Goal: Task Accomplishment & Management: Complete application form

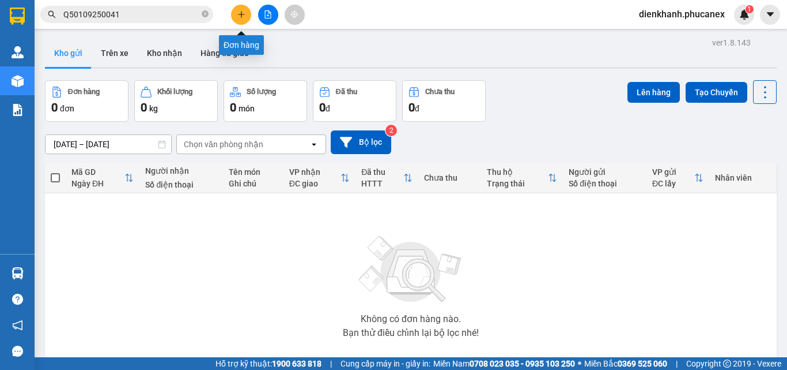
click at [239, 16] on icon "plus" at bounding box center [242, 14] width 8 height 8
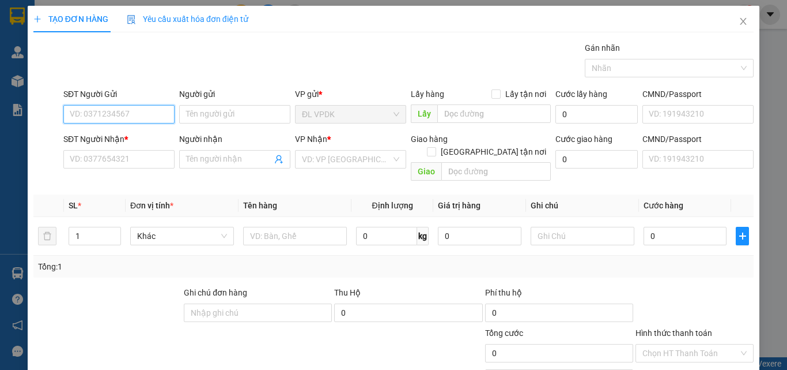
click at [123, 105] on input "SĐT Người Gửi" at bounding box center [118, 114] width 111 height 18
click at [130, 137] on div "0948050764 - PHƯƠNG" at bounding box center [118, 137] width 96 height 13
type input "0948050764"
type input "PHƯƠNG"
type input "0888031558"
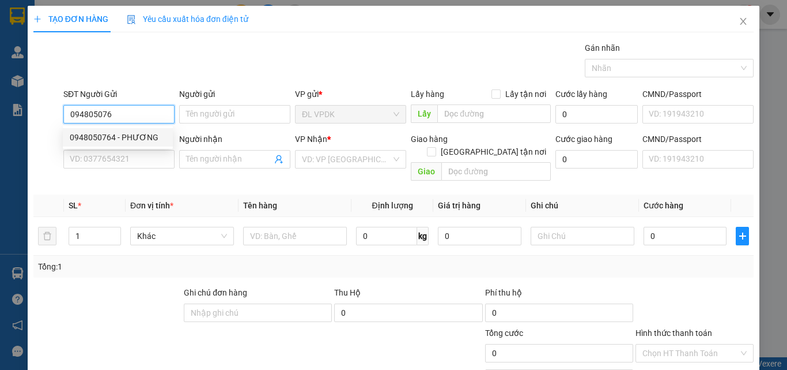
type input "LONG"
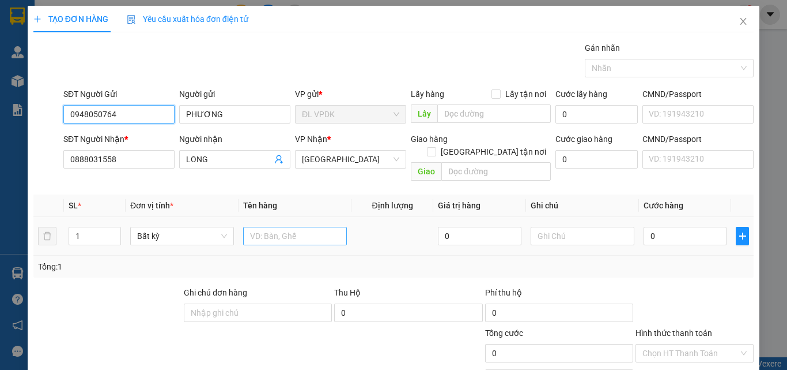
type input "0948050764"
click at [261, 227] on input "text" at bounding box center [295, 236] width 104 height 18
type input "1 H"
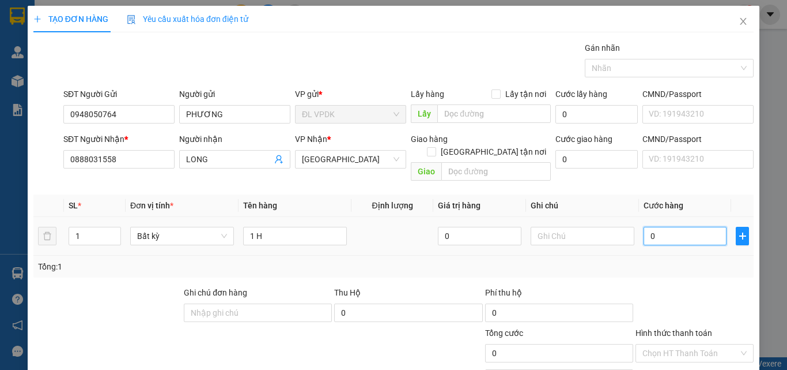
click at [694, 227] on input "0" at bounding box center [685, 236] width 83 height 18
type input "2"
type input "20"
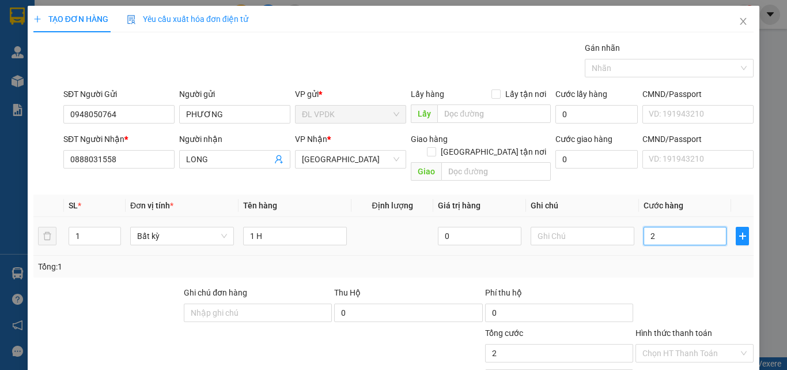
type input "20"
type input "20.000"
click at [722, 264] on div "Tổng: 1" at bounding box center [393, 266] width 721 height 22
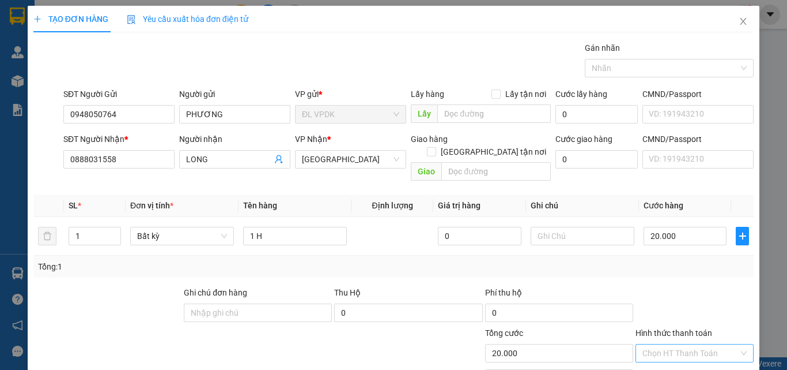
click at [716, 344] on input "Hình thức thanh toán" at bounding box center [691, 352] width 96 height 17
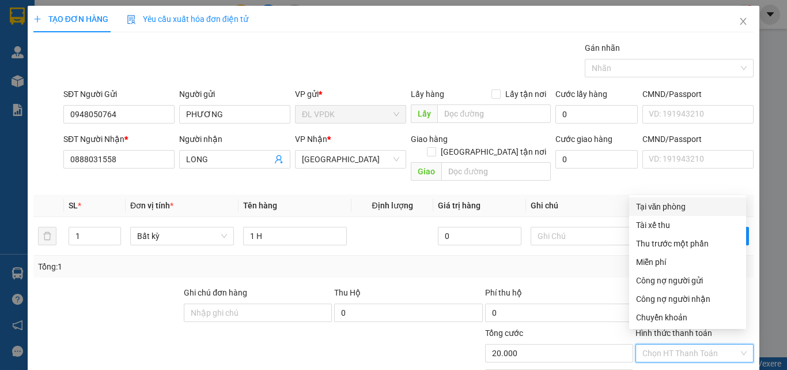
click at [668, 213] on div "Tại văn phòng" at bounding box center [688, 206] width 117 height 18
type input "0"
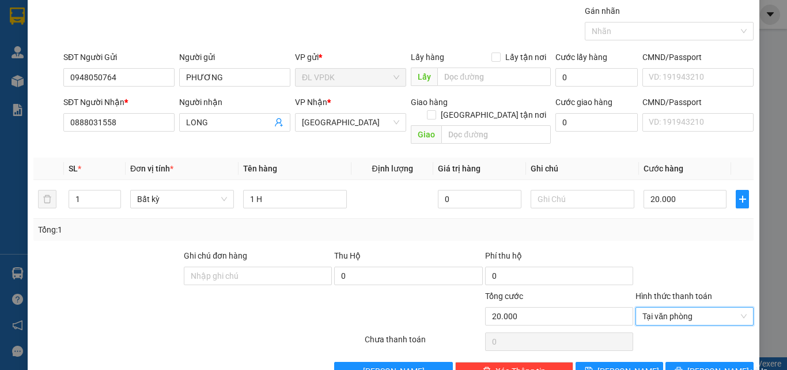
scroll to position [57, 0]
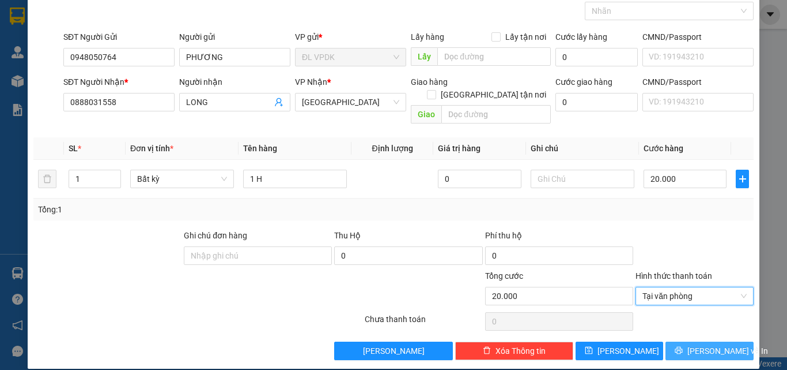
click at [674, 341] on button "[PERSON_NAME] và In" at bounding box center [710, 350] width 88 height 18
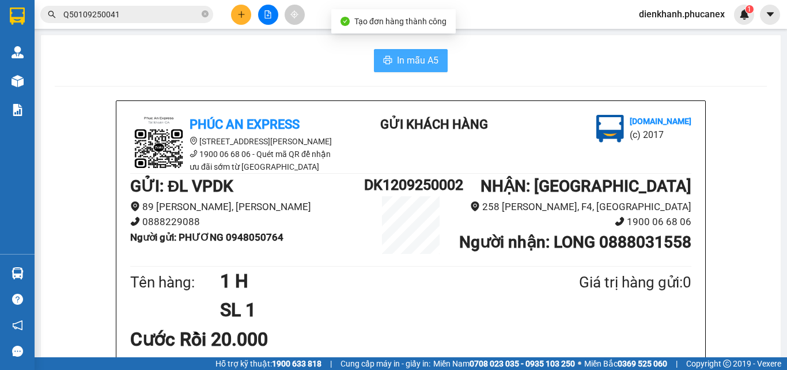
click at [384, 52] on button "In mẫu A5" at bounding box center [411, 60] width 74 height 23
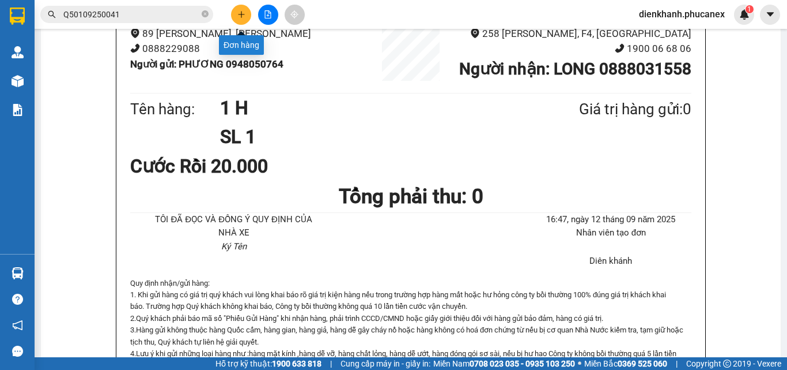
click at [245, 9] on button at bounding box center [241, 15] width 20 height 20
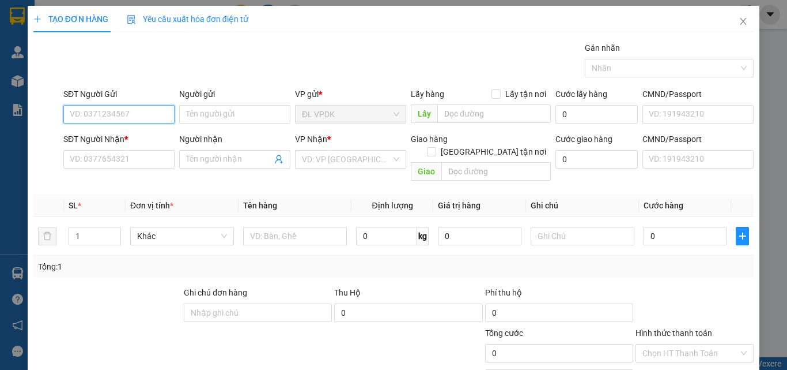
click at [139, 116] on input "SĐT Người Gửi" at bounding box center [118, 114] width 111 height 18
click at [97, 140] on div "0336746228 - ĐỒNG" at bounding box center [118, 137] width 96 height 13
type input "0336746228"
type input "ĐỒNG"
type input "0909918101"
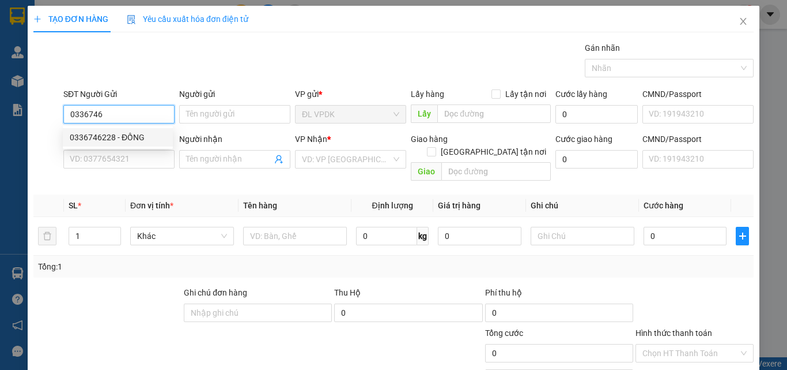
type input "ĐỈNH"
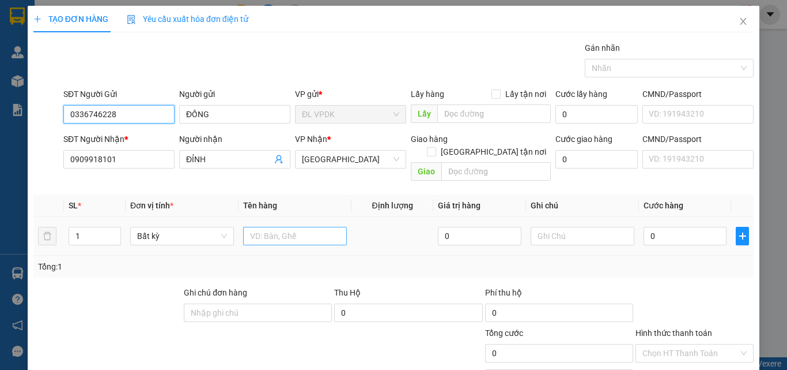
type input "0336746228"
click at [258, 227] on input "text" at bounding box center [295, 236] width 104 height 18
type input "1TX"
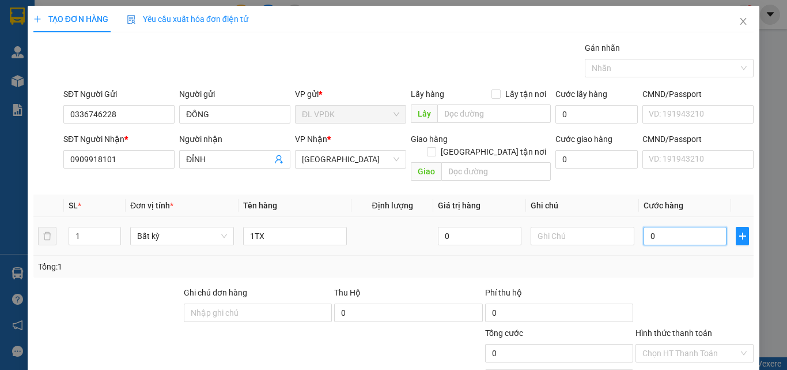
click at [644, 227] on input "0" at bounding box center [685, 236] width 83 height 18
type input "2"
type input "20"
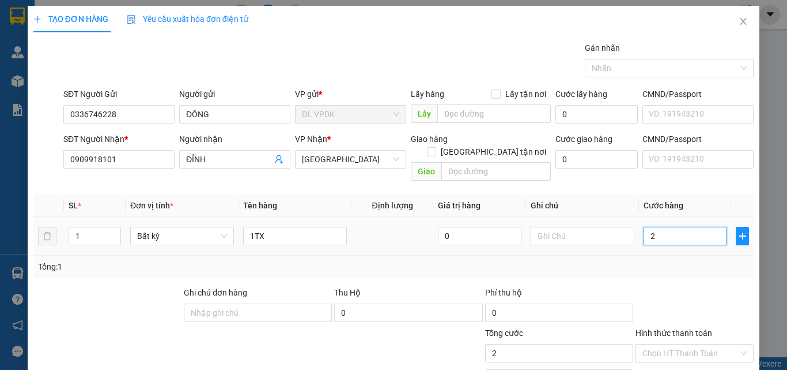
type input "20"
type input "20.000"
click at [692, 328] on label "Hình thức thanh toán" at bounding box center [674, 332] width 77 height 9
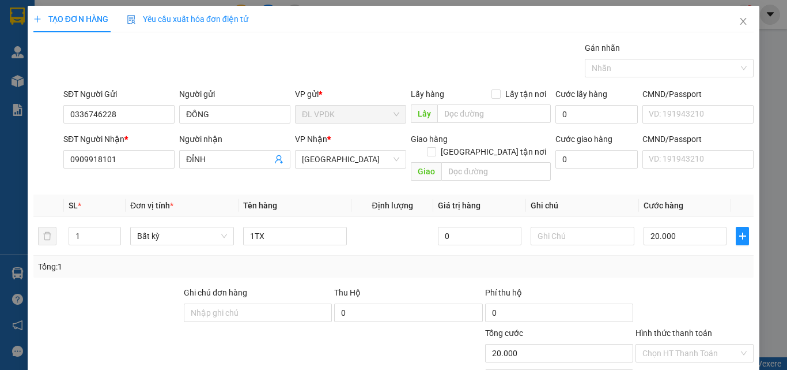
click at [692, 344] on input "Hình thức thanh toán" at bounding box center [691, 352] width 96 height 17
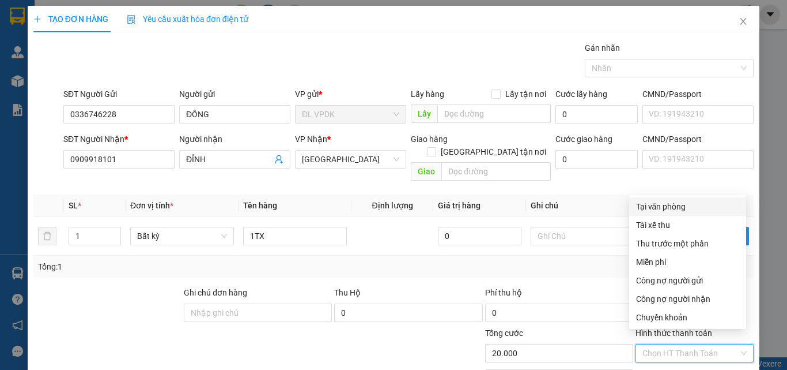
click at [654, 205] on div "Tại văn phòng" at bounding box center [687, 206] width 103 height 13
type input "0"
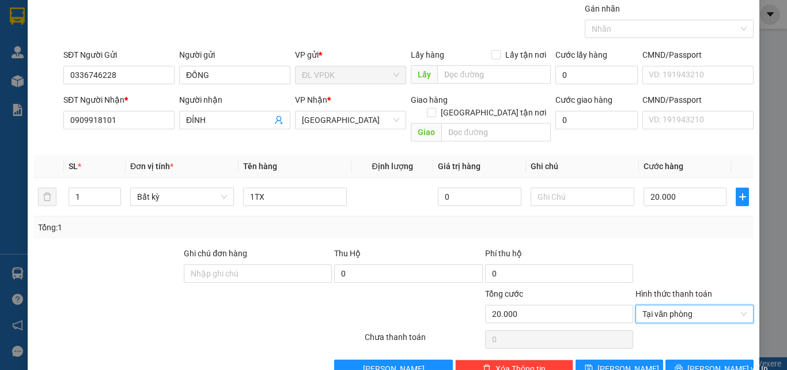
scroll to position [57, 0]
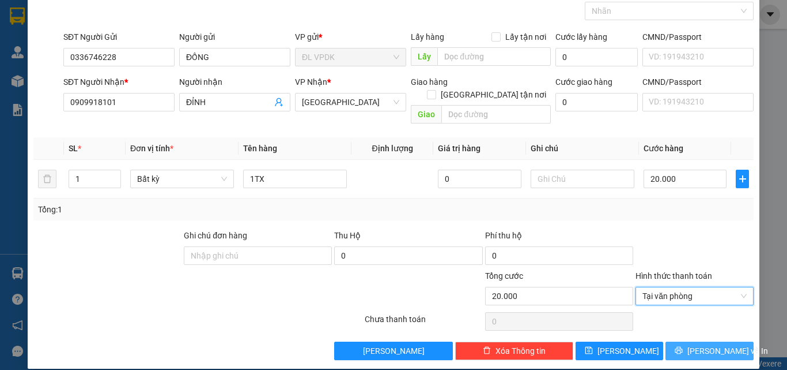
click at [701, 344] on span "[PERSON_NAME] và In" at bounding box center [728, 350] width 81 height 13
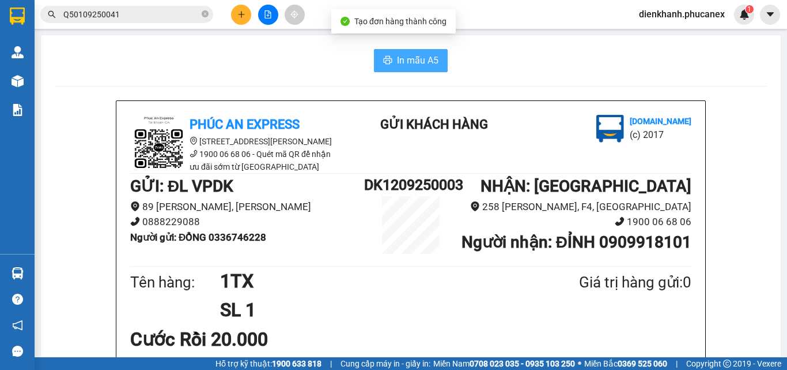
drag, startPoint x: 420, startPoint y: 56, endPoint x: 469, endPoint y: 147, distance: 103.4
click at [422, 62] on span "In mẫu A5" at bounding box center [418, 60] width 42 height 14
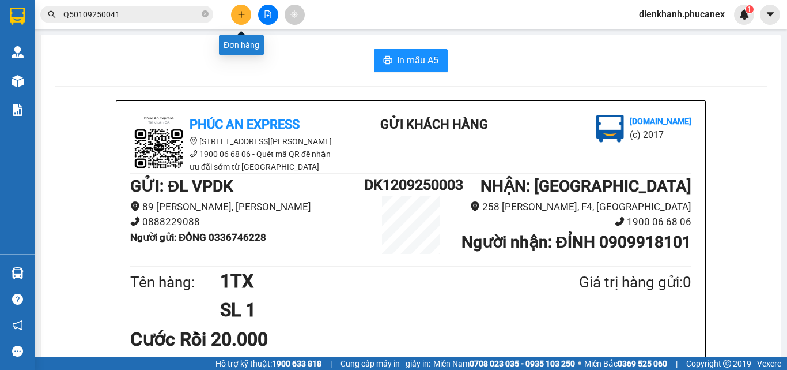
click at [242, 16] on icon "plus" at bounding box center [242, 14] width 8 height 8
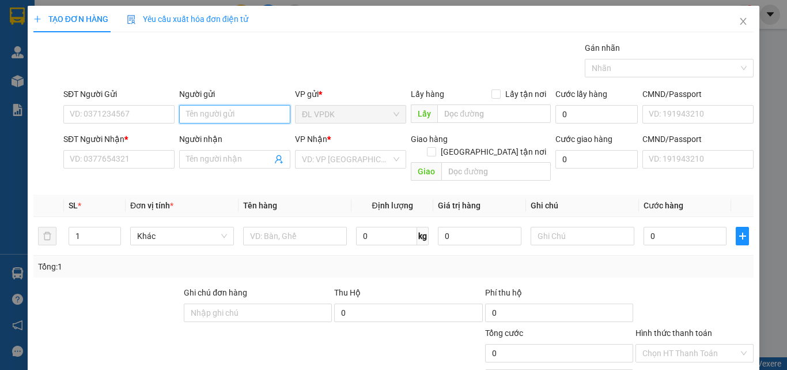
click at [194, 113] on input "Người gửi" at bounding box center [234, 114] width 111 height 18
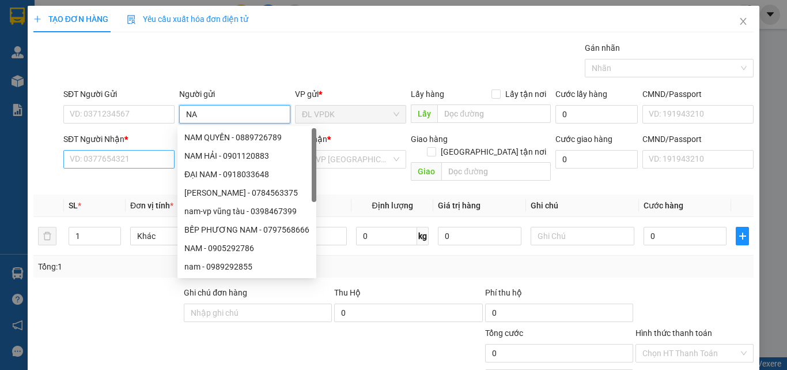
type input "NA"
click at [146, 159] on input "SĐT Người Nhận *" at bounding box center [118, 159] width 111 height 18
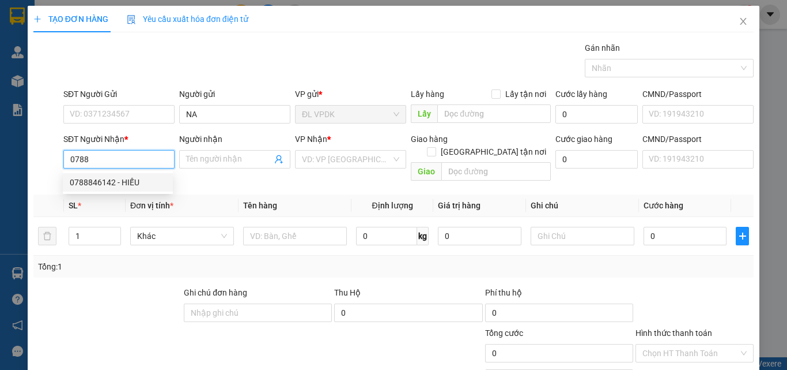
click at [100, 180] on div "0788846142 - HIẾU" at bounding box center [118, 182] width 96 height 13
type input "0788846142"
type input "HIẾU"
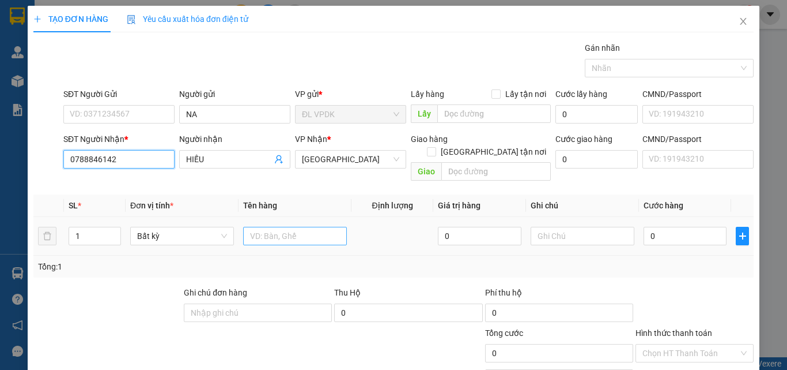
type input "0788846142"
click at [248, 227] on input "text" at bounding box center [295, 236] width 104 height 18
type input "1TX"
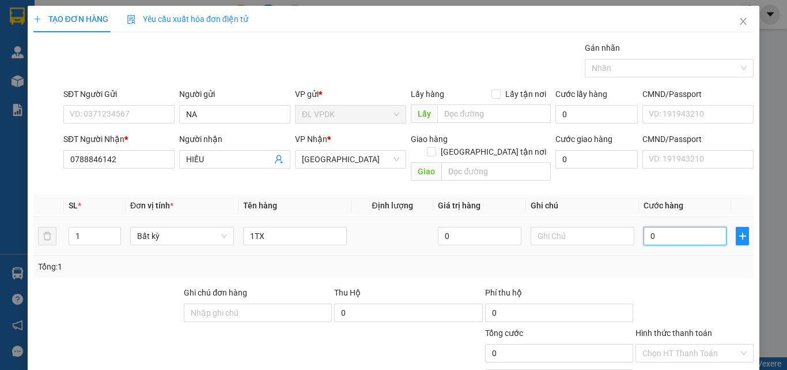
click at [644, 227] on input "0" at bounding box center [685, 236] width 83 height 18
type input "4"
type input "40"
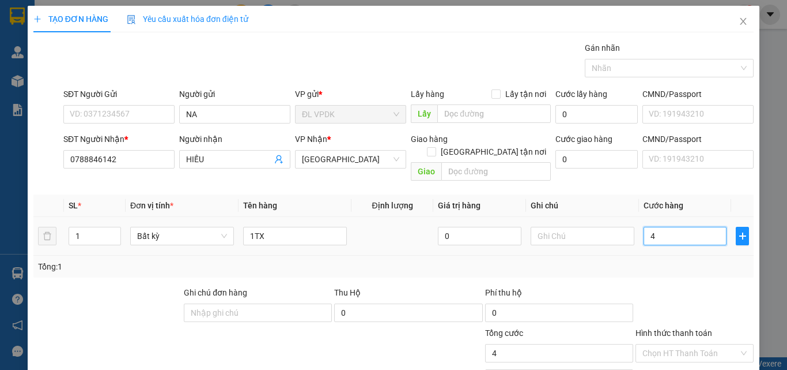
type input "40"
type input "40.000"
click at [691, 328] on label "Hình thức thanh toán" at bounding box center [674, 332] width 77 height 9
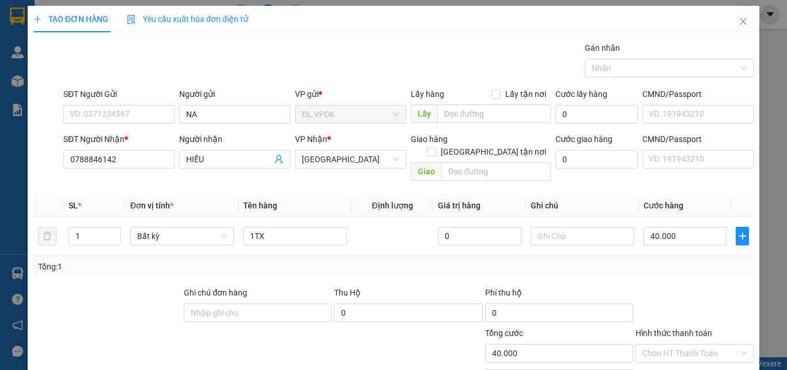
click at [691, 344] on input "Hình thức thanh toán" at bounding box center [691, 352] width 96 height 17
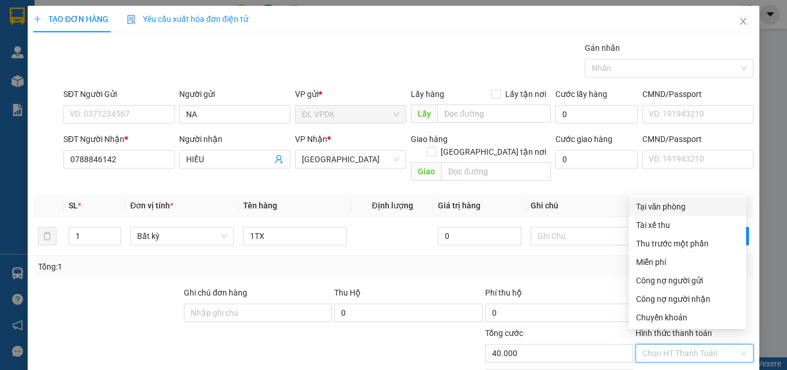
click at [671, 208] on div "Tại văn phòng" at bounding box center [687, 206] width 103 height 13
type input "0"
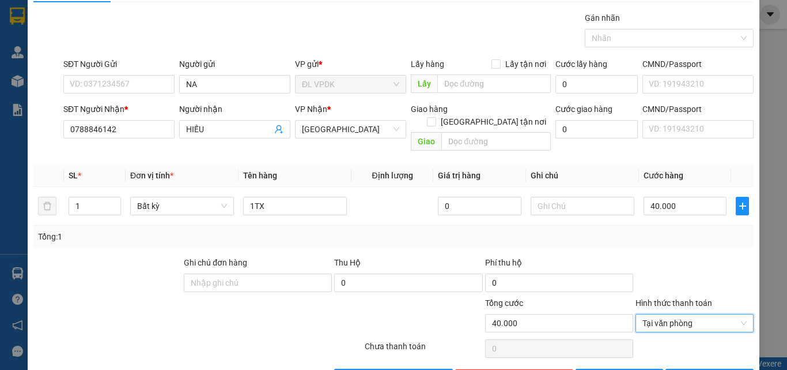
scroll to position [57, 0]
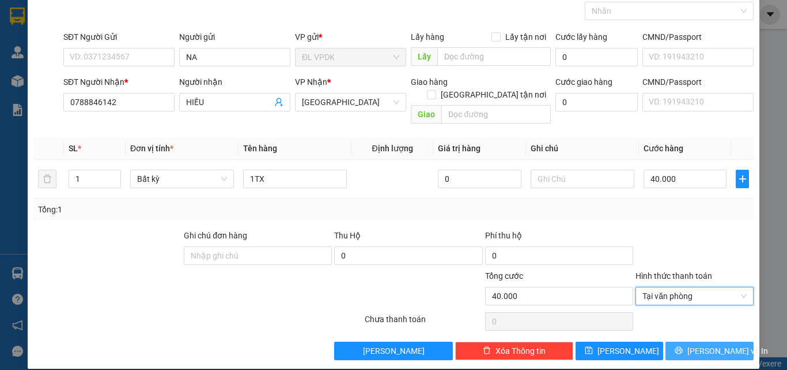
click at [714, 344] on span "[PERSON_NAME] và In" at bounding box center [728, 350] width 81 height 13
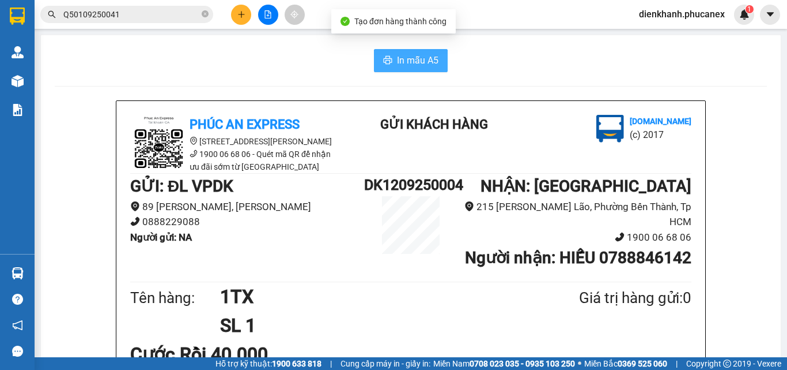
click at [416, 66] on span "In mẫu A5" at bounding box center [418, 60] width 42 height 14
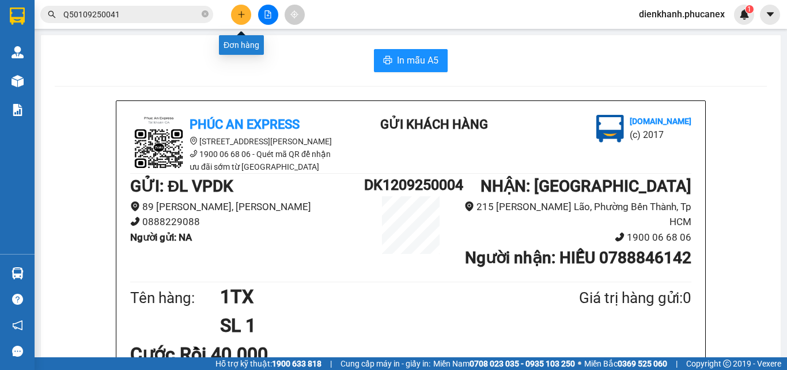
click at [239, 12] on icon "plus" at bounding box center [242, 14] width 8 height 8
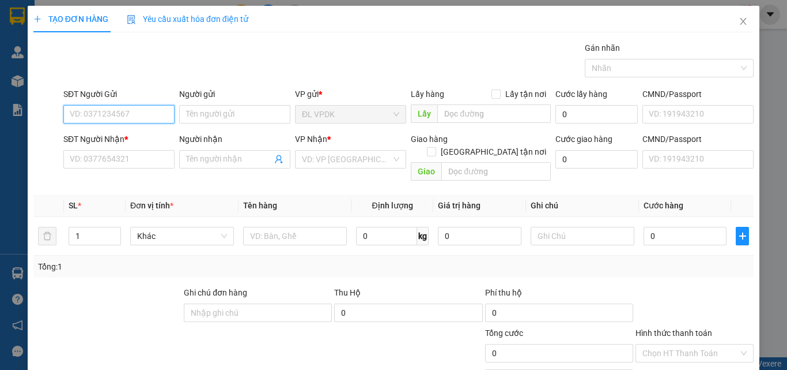
click at [153, 119] on input "SĐT Người Gửi" at bounding box center [118, 114] width 111 height 18
type input "0943148837"
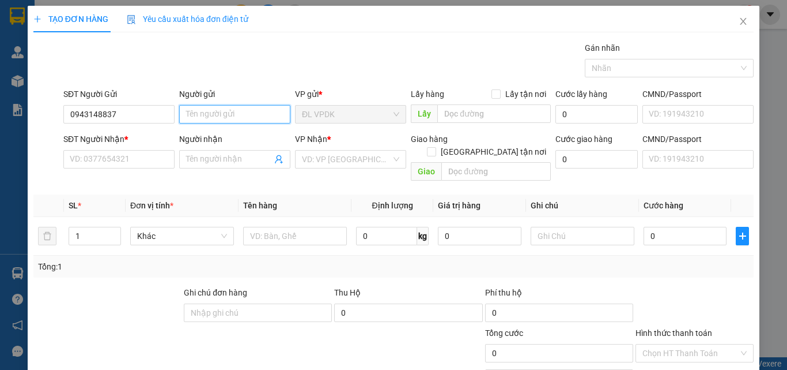
click at [209, 111] on input "Người gửi" at bounding box center [234, 114] width 111 height 18
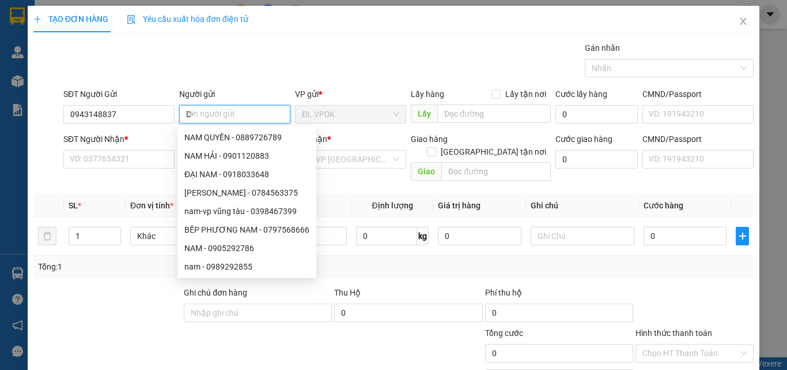
type input "D"
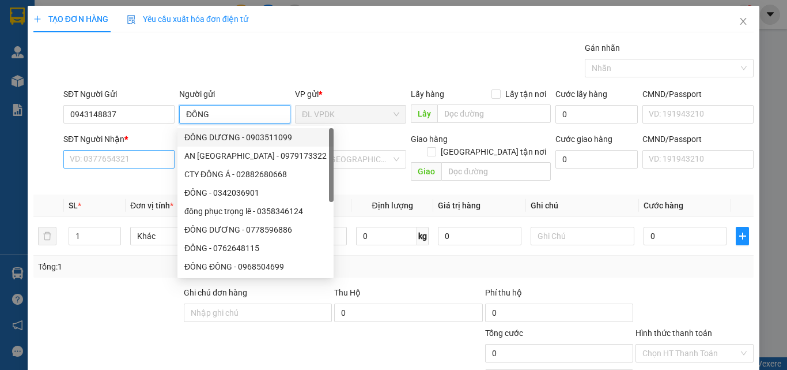
type input "ĐÔNG"
click at [126, 160] on input "SĐT Người Nhận *" at bounding box center [118, 159] width 111 height 18
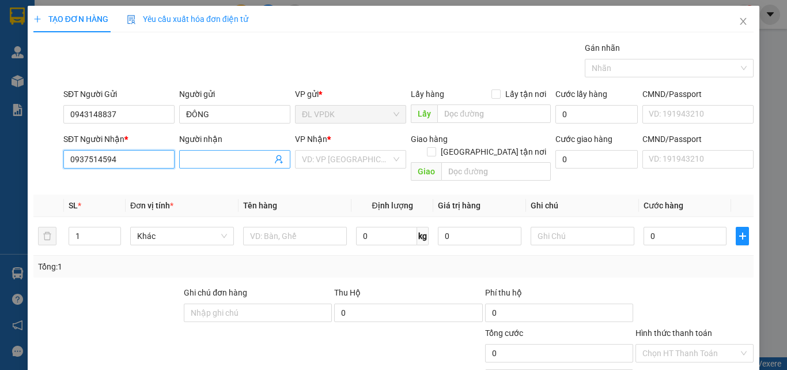
type input "0937514594"
click at [202, 160] on input "Người nhận" at bounding box center [229, 159] width 86 height 13
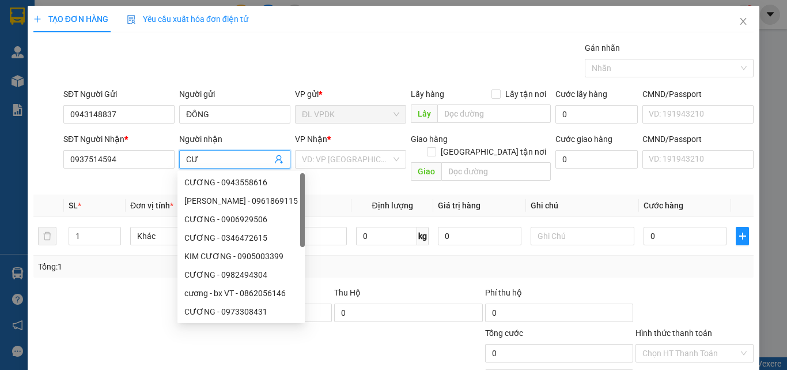
type input "C"
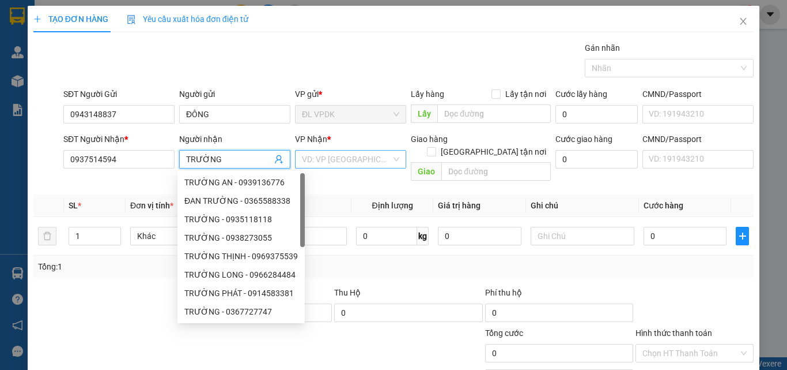
type input "TRƯỜNG"
click at [349, 159] on input "search" at bounding box center [346, 158] width 89 height 17
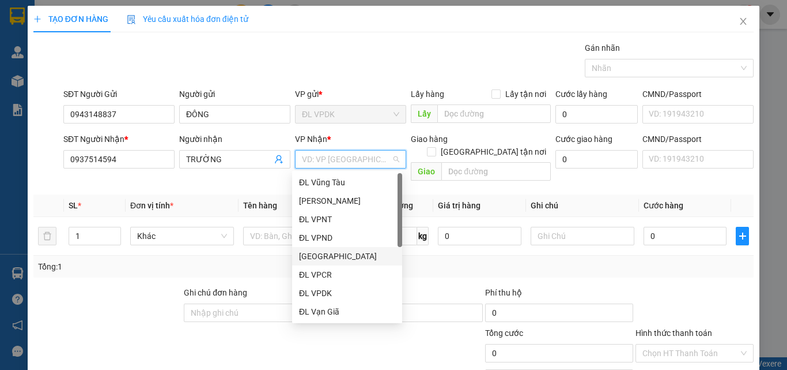
click at [319, 258] on div "[GEOGRAPHIC_DATA]" at bounding box center [347, 256] width 96 height 13
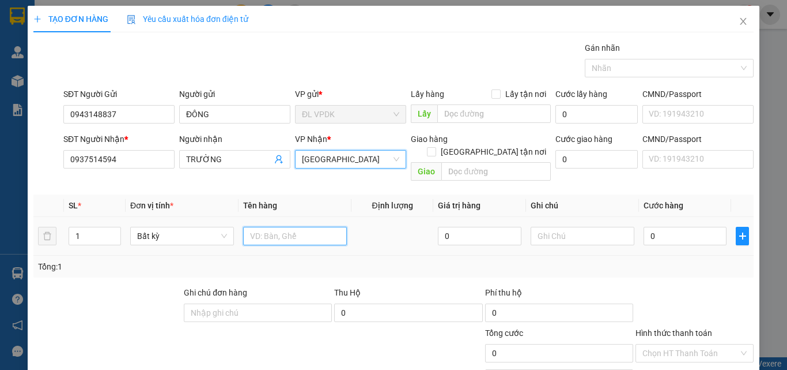
click at [253, 227] on input "text" at bounding box center [295, 236] width 104 height 18
type input "1 XE MÁY 98B1 43198"
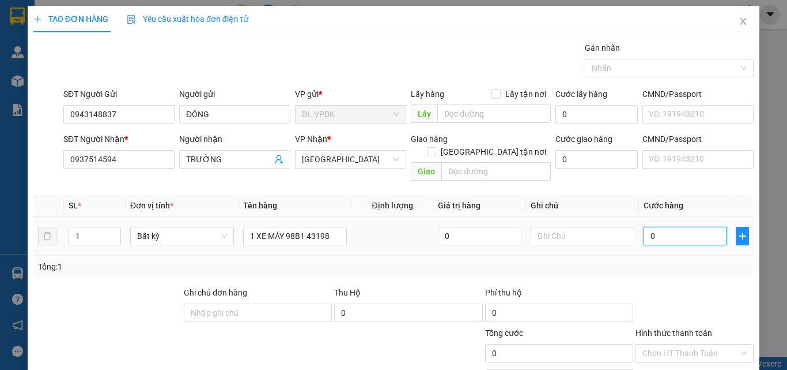
click at [646, 227] on input "0" at bounding box center [685, 236] width 83 height 18
type input "8"
type input "80"
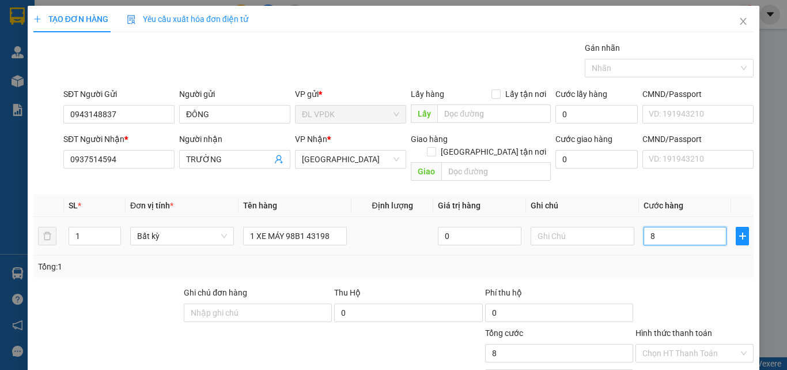
type input "80"
type input "800"
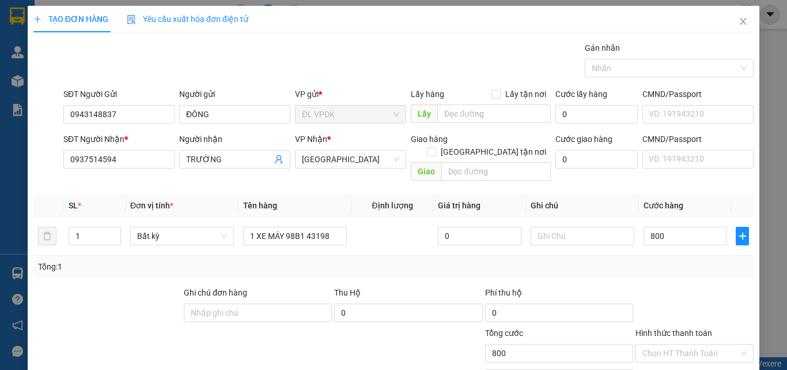
type input "800.000"
click at [677, 328] on label "Hình thức thanh toán" at bounding box center [674, 332] width 77 height 9
click at [677, 344] on input "Hình thức thanh toán" at bounding box center [691, 352] width 96 height 17
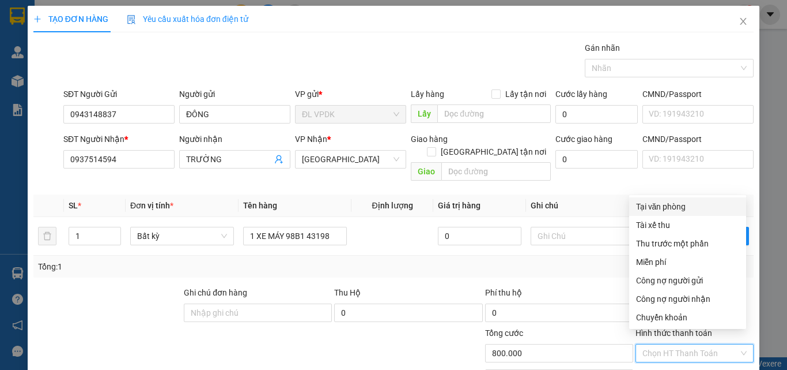
click at [676, 206] on div "Tại văn phòng" at bounding box center [687, 206] width 103 height 13
type input "0"
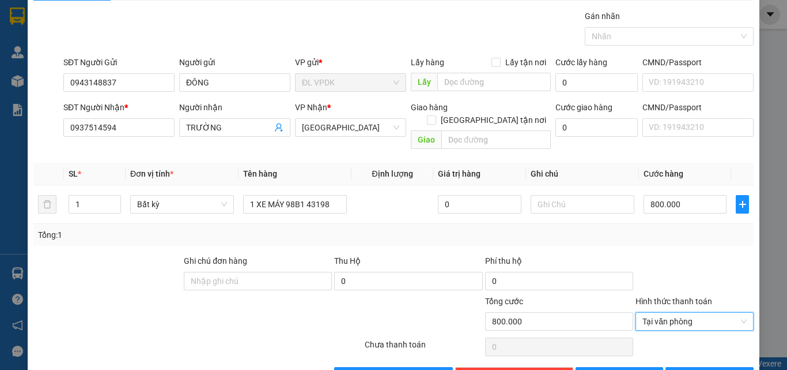
scroll to position [57, 0]
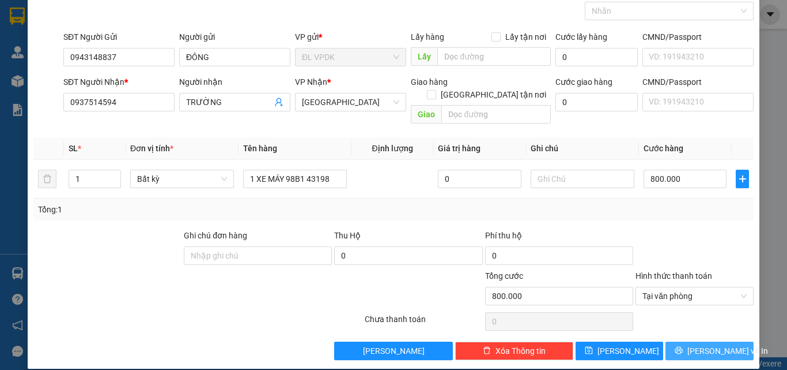
click at [703, 344] on span "[PERSON_NAME] và In" at bounding box center [728, 350] width 81 height 13
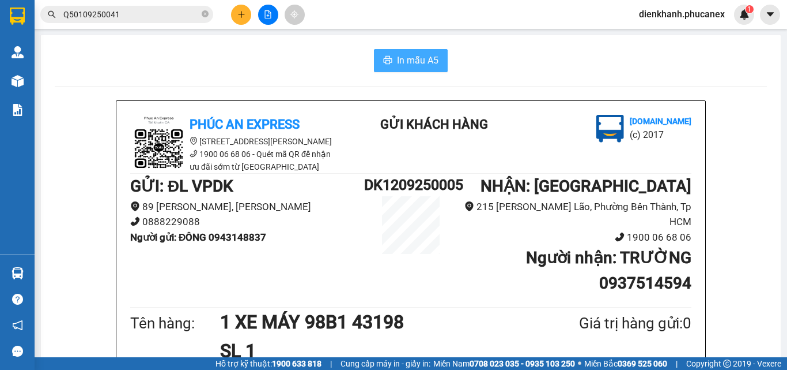
click at [416, 54] on span "In mẫu A5" at bounding box center [418, 60] width 42 height 14
click at [236, 14] on button at bounding box center [241, 15] width 20 height 20
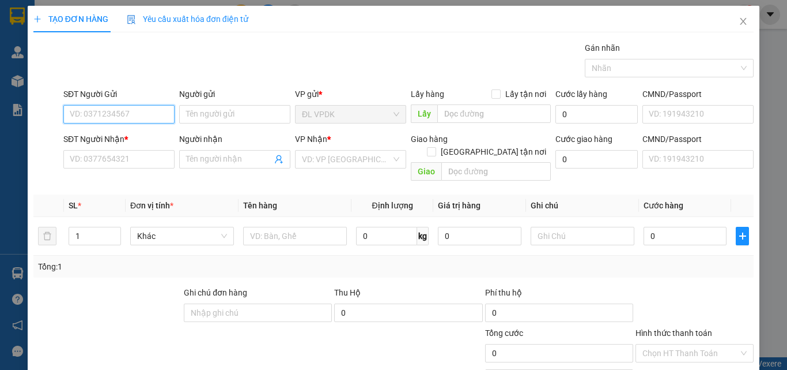
click at [124, 116] on input "SĐT Người Gửi" at bounding box center [118, 114] width 111 height 18
click at [95, 138] on div "0773524474 - TOÀN" at bounding box center [118, 137] width 96 height 13
type input "0773524474"
type input "TOÀN"
type input "0917959298"
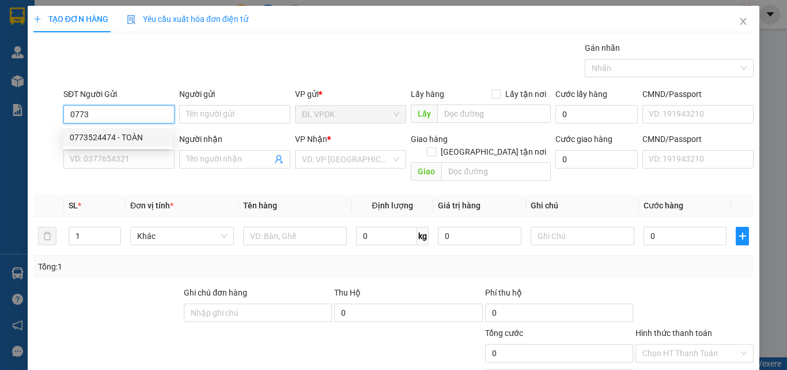
type input "PHƯỚC"
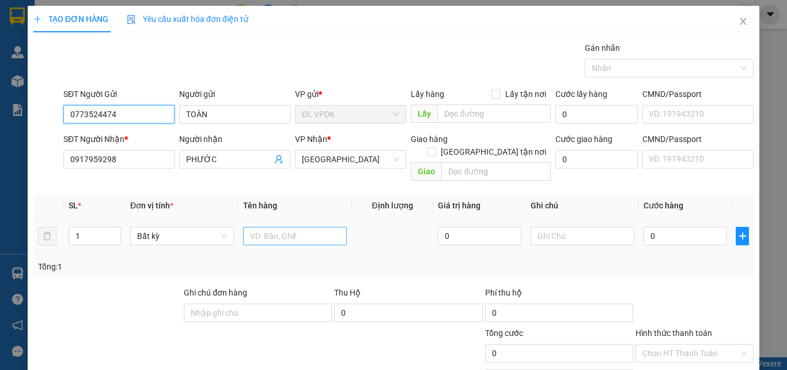
type input "0773524474"
click at [259, 227] on input "text" at bounding box center [295, 236] width 104 height 18
type input "1TX"
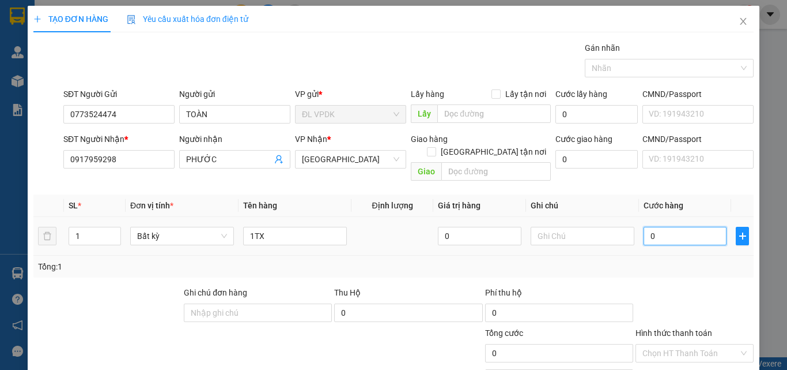
click at [644, 227] on input "0" at bounding box center [685, 236] width 83 height 18
type input "3"
type input "30"
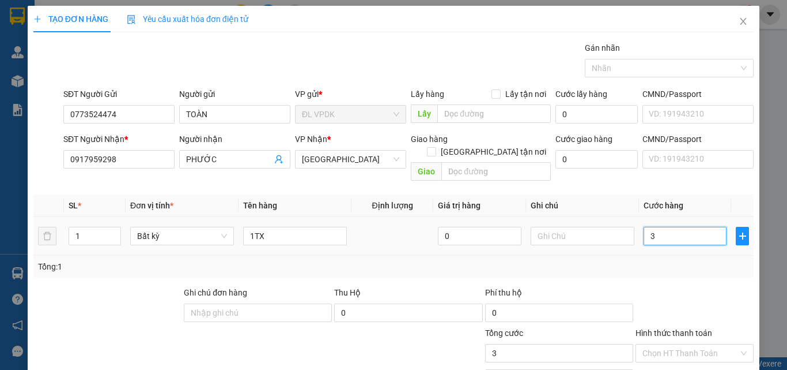
type input "30"
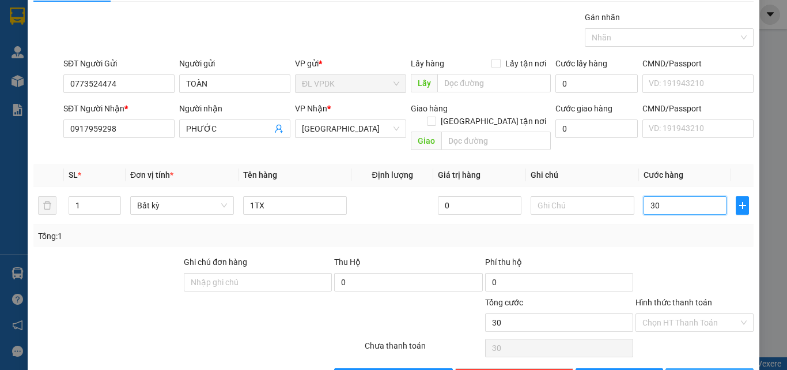
scroll to position [57, 0]
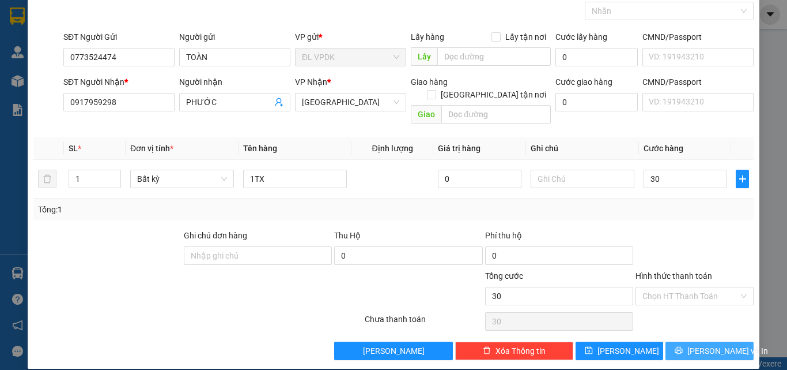
type input "30.000"
click at [696, 344] on span "[PERSON_NAME] và In" at bounding box center [728, 350] width 81 height 13
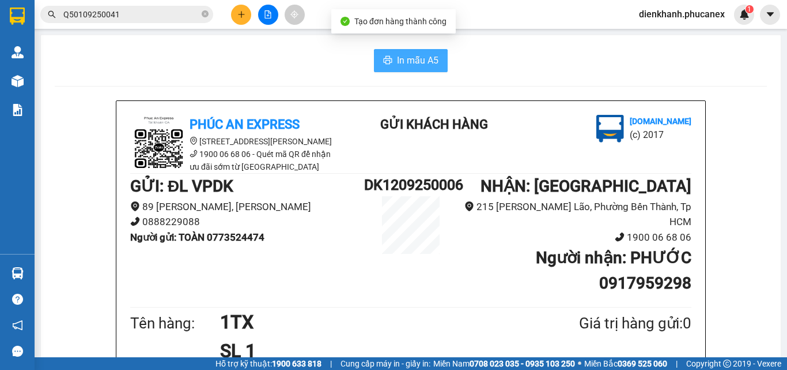
drag, startPoint x: 413, startPoint y: 61, endPoint x: 432, endPoint y: 100, distance: 44.1
click at [413, 61] on span "In mẫu A5" at bounding box center [418, 60] width 42 height 14
click at [238, 17] on icon "plus" at bounding box center [242, 14] width 8 height 8
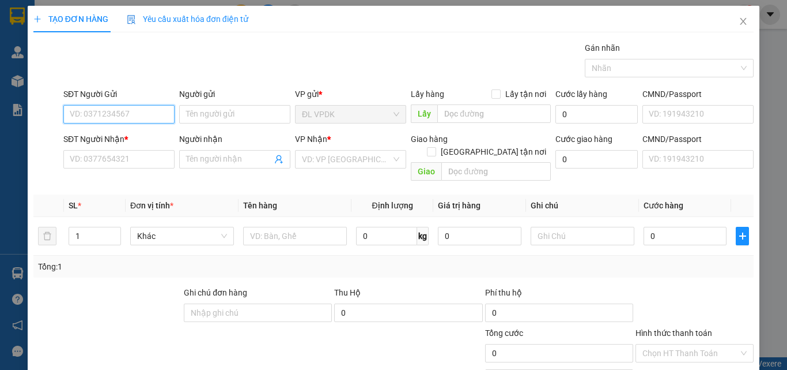
click at [142, 111] on input "SĐT Người Gửi" at bounding box center [118, 114] width 111 height 18
click at [99, 135] on div "0705682345 - HUY" at bounding box center [118, 137] width 96 height 13
type input "0705682345"
type input "HUY"
type input "0932772035"
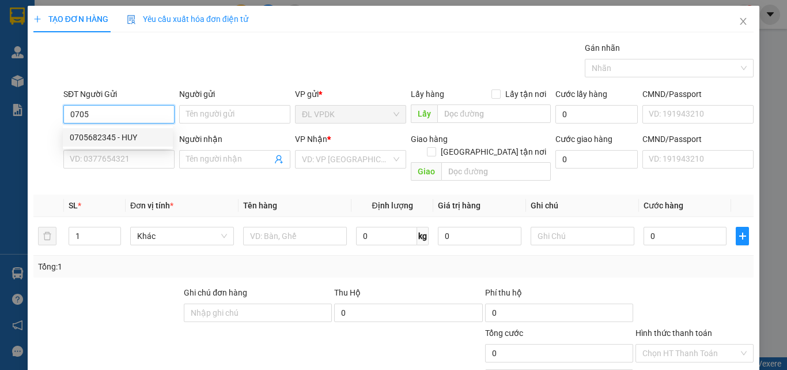
type input "XUÂN"
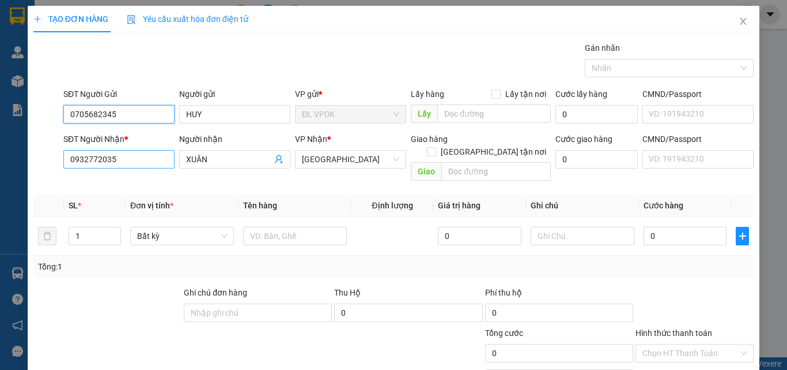
type input "0705682345"
click at [123, 162] on input "0932772035" at bounding box center [118, 159] width 111 height 18
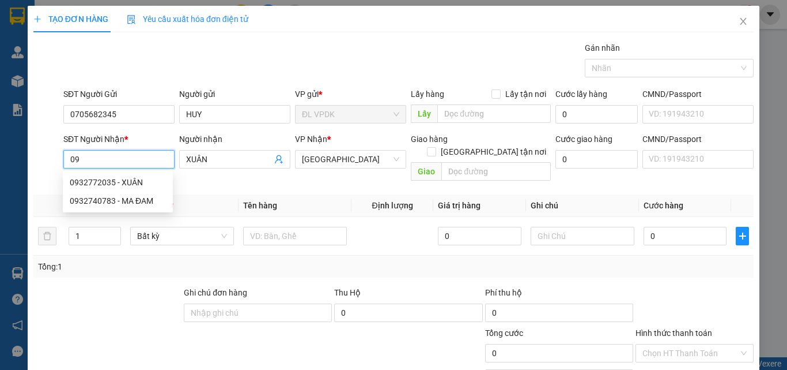
type input "0"
click at [104, 202] on div "0932740783 - MA ĐAM" at bounding box center [118, 200] width 96 height 13
type input "0932740783"
type input "MA ĐAM"
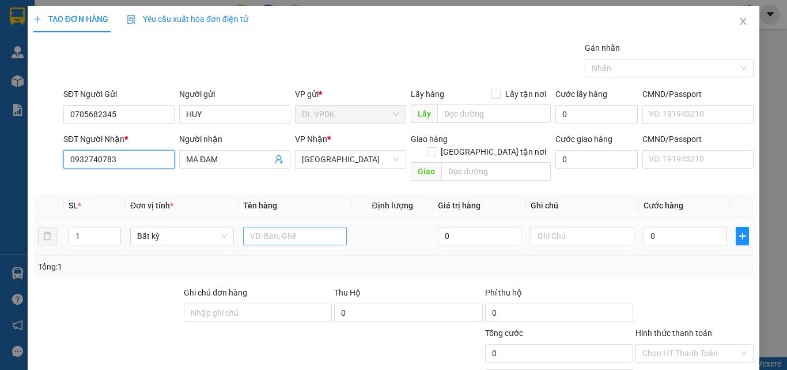
type input "0932740783"
click at [255, 227] on input "text" at bounding box center [295, 236] width 104 height 18
type input "1 XÔ"
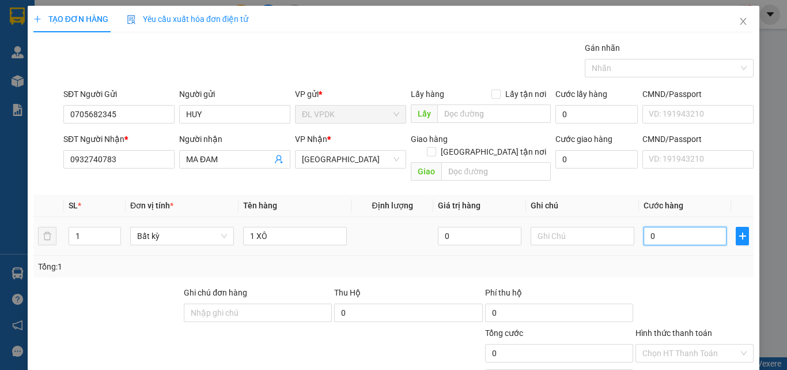
click at [649, 227] on input "0" at bounding box center [685, 236] width 83 height 18
type input "3"
type input "30"
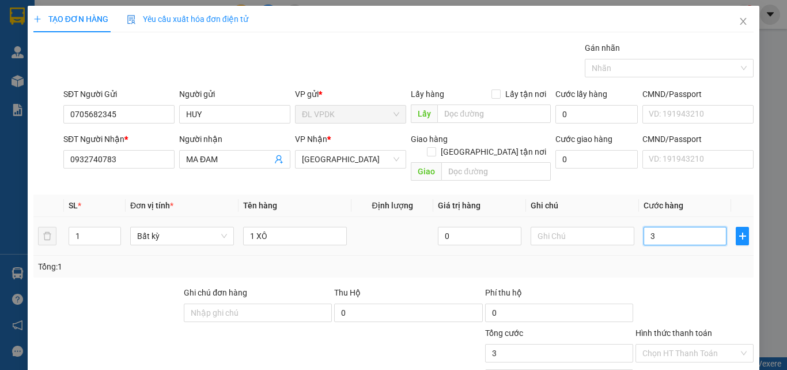
type input "30"
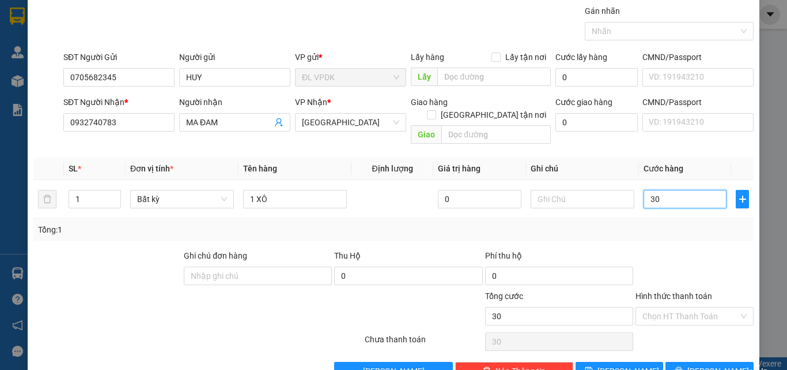
scroll to position [57, 0]
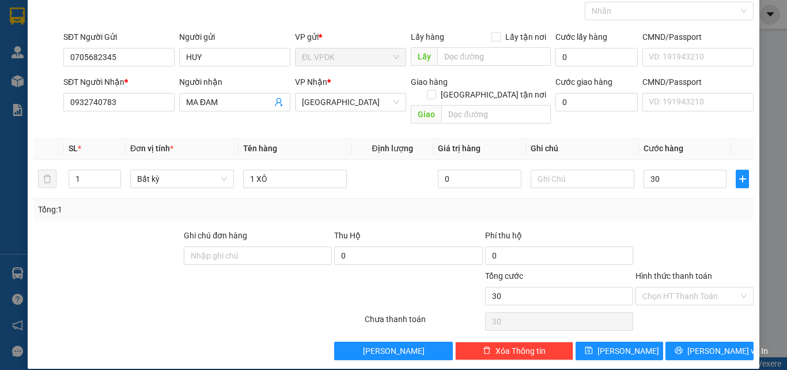
type input "30.000"
click at [684, 271] on label "Hình thức thanh toán" at bounding box center [674, 275] width 77 height 9
click at [684, 287] on input "Hình thức thanh toán" at bounding box center [691, 295] width 96 height 17
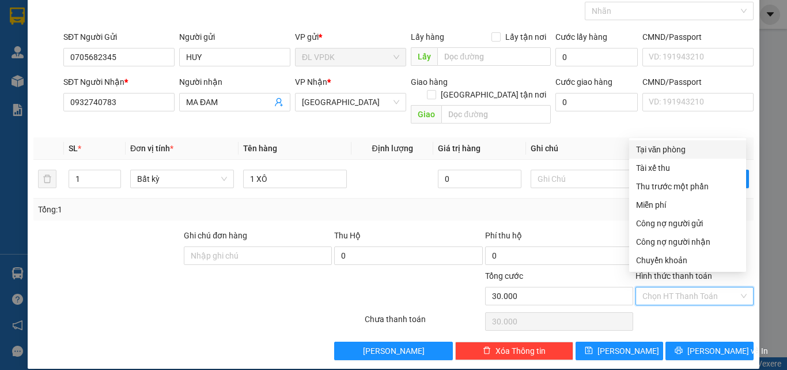
click at [663, 150] on div "Tại văn phòng" at bounding box center [687, 149] width 103 height 13
type input "0"
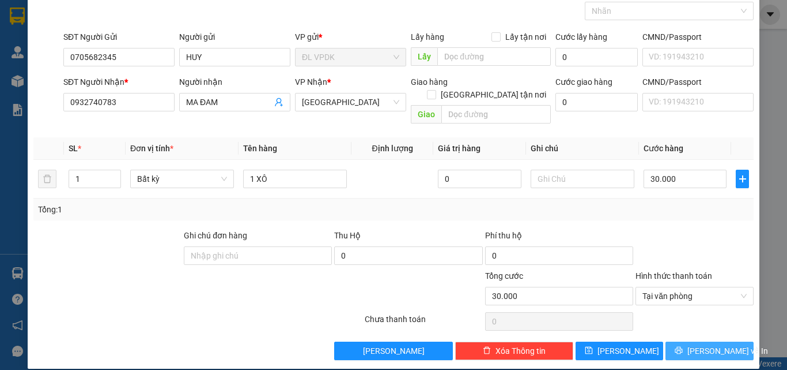
click at [710, 344] on span "[PERSON_NAME] và In" at bounding box center [728, 350] width 81 height 13
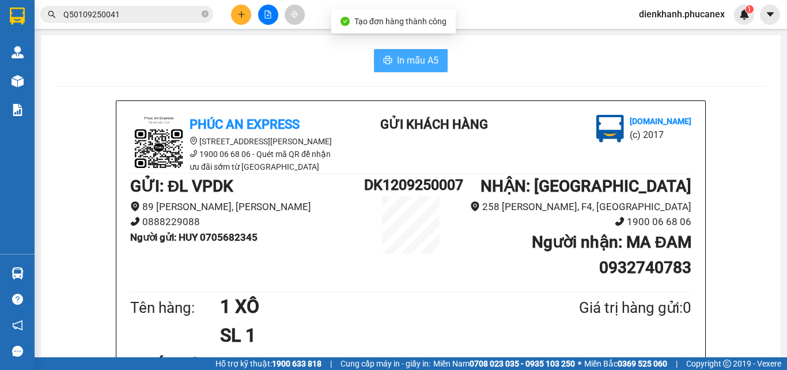
drag, startPoint x: 423, startPoint y: 57, endPoint x: 462, endPoint y: 136, distance: 88.2
click at [423, 61] on span "In mẫu A5" at bounding box center [418, 60] width 42 height 14
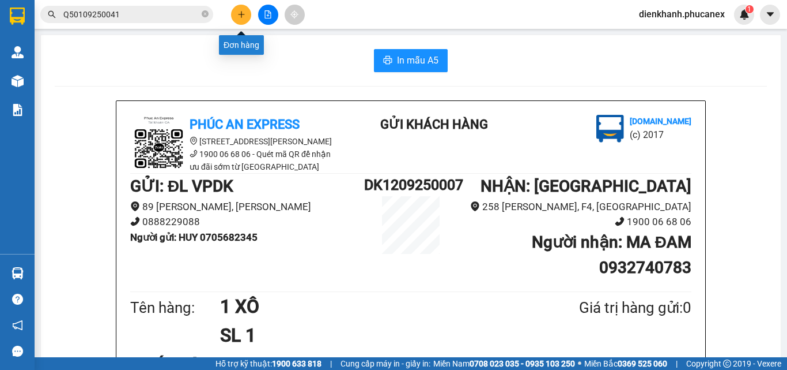
click at [242, 16] on icon "plus" at bounding box center [242, 14] width 8 height 8
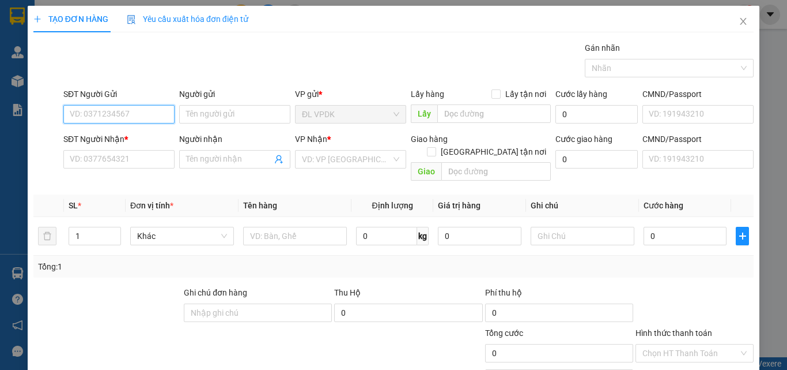
click at [154, 114] on input "SĐT Người Gửi" at bounding box center [118, 114] width 111 height 18
click at [99, 140] on div "0901931376 - HIẾU" at bounding box center [118, 137] width 96 height 13
type input "0901931376"
type input "HIẾU"
type input "0908329701"
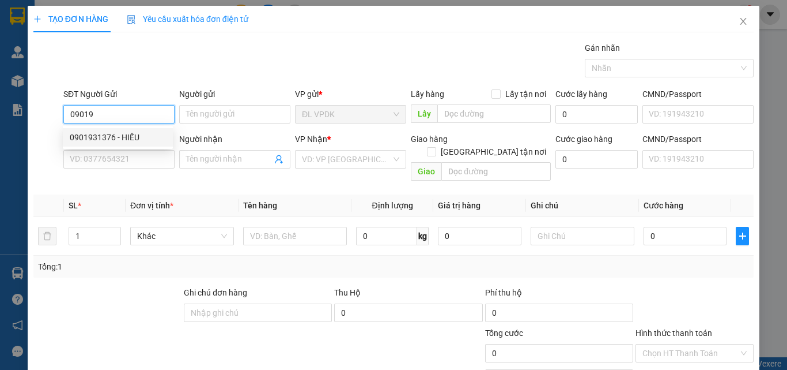
type input "TUẤN"
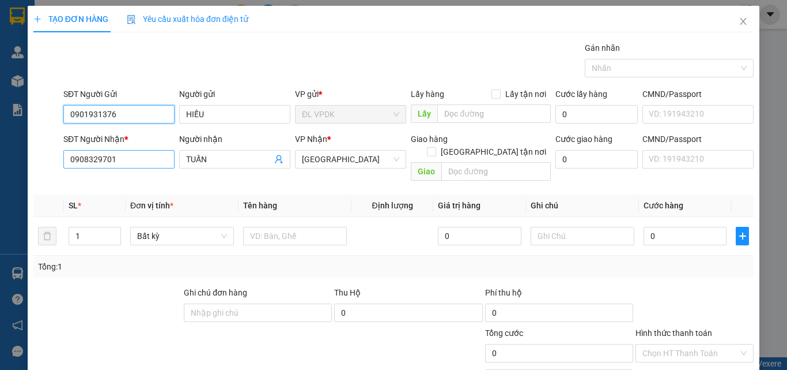
type input "0901931376"
click at [122, 165] on input "0908329701" at bounding box center [118, 159] width 111 height 18
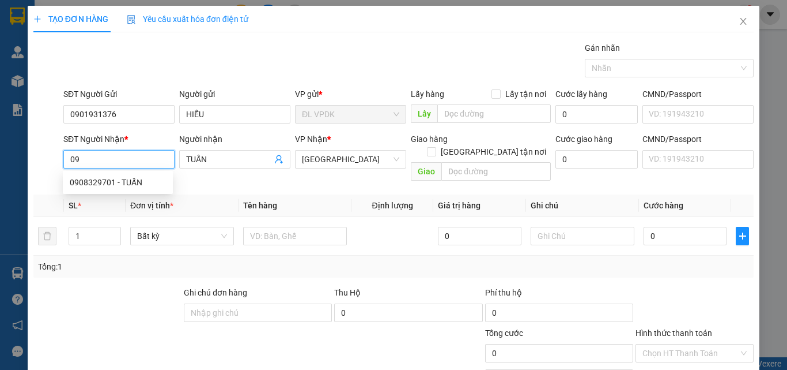
type input "0"
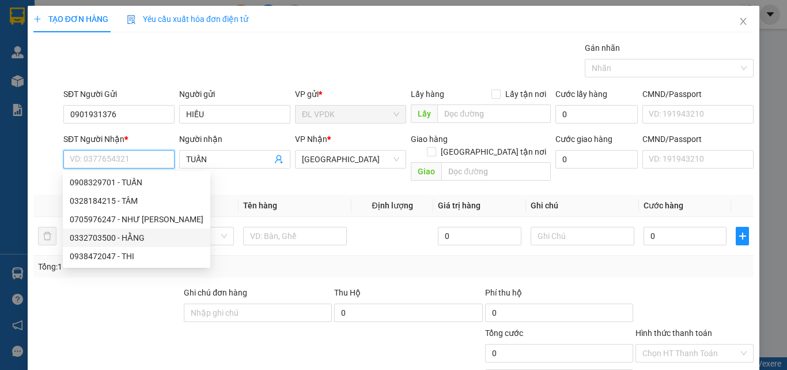
click at [95, 235] on div "0332703500 - HẰNG" at bounding box center [137, 237] width 134 height 13
type input "0332703500"
type input "HẰNG"
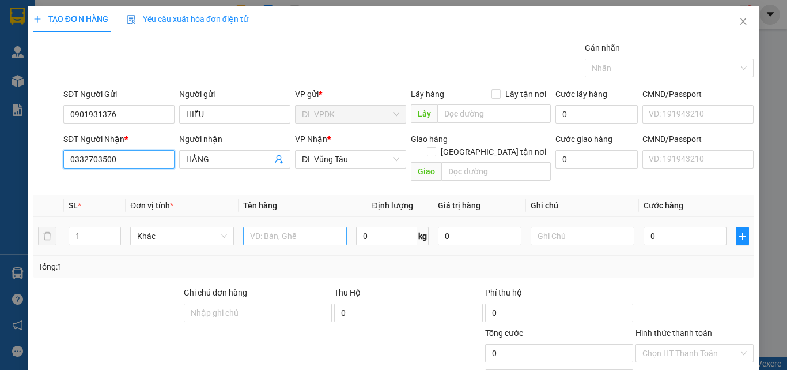
type input "0332703500"
click at [264, 227] on input "text" at bounding box center [295, 236] width 104 height 18
type input "1TX"
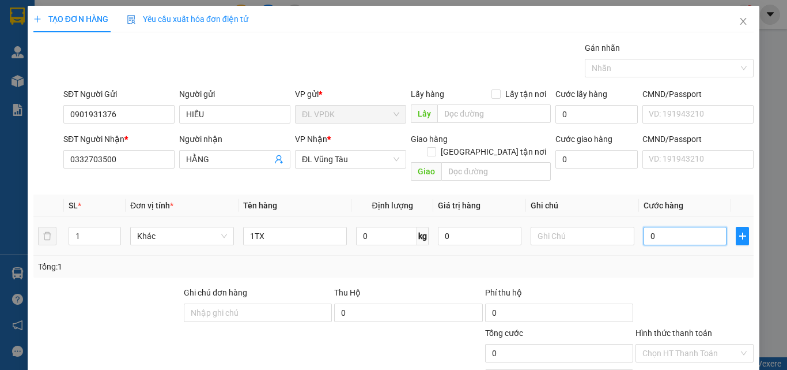
click at [644, 227] on input "0" at bounding box center [685, 236] width 83 height 18
type input "4"
type input "40"
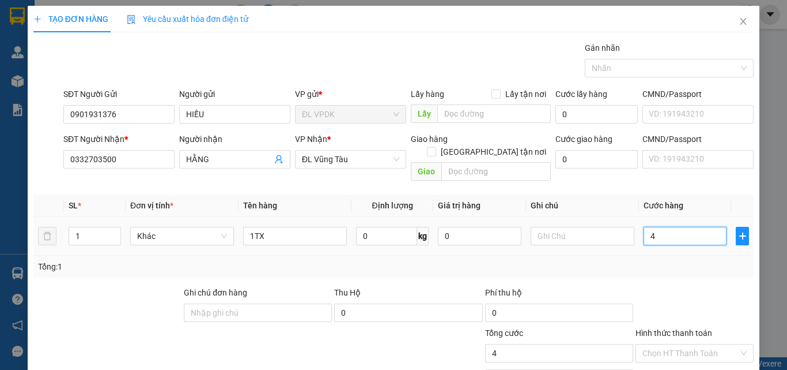
type input "40"
click at [691, 328] on label "Hình thức thanh toán" at bounding box center [674, 332] width 77 height 9
click at [691, 344] on input "Hình thức thanh toán" at bounding box center [691, 352] width 96 height 17
type input "40.000"
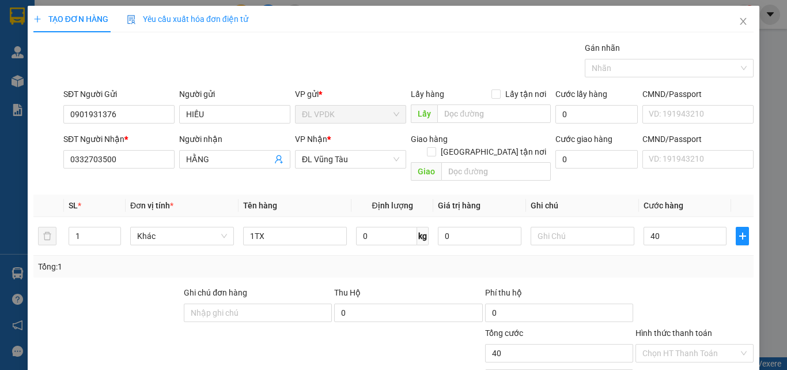
type input "40.000"
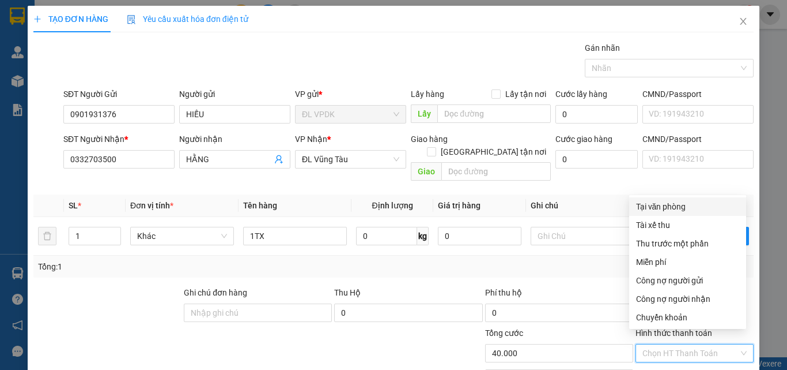
click at [659, 204] on div "Tại văn phòng" at bounding box center [687, 206] width 103 height 13
type input "0"
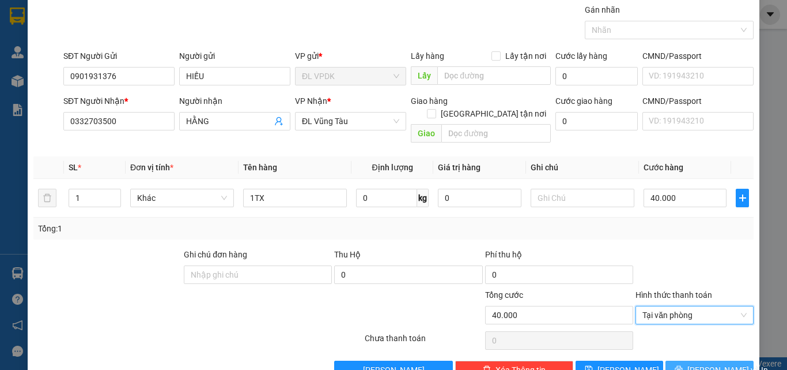
scroll to position [57, 0]
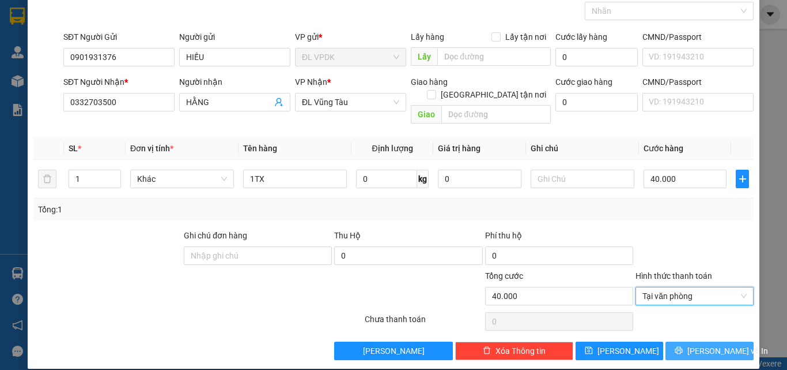
click at [703, 344] on span "[PERSON_NAME] và In" at bounding box center [728, 350] width 81 height 13
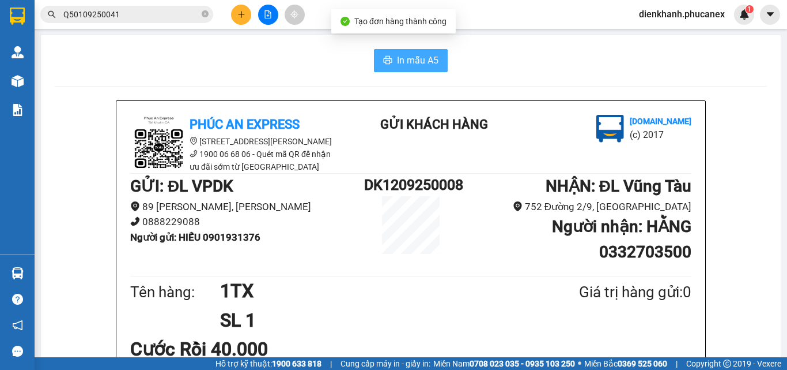
click at [397, 52] on button "In mẫu A5" at bounding box center [411, 60] width 74 height 23
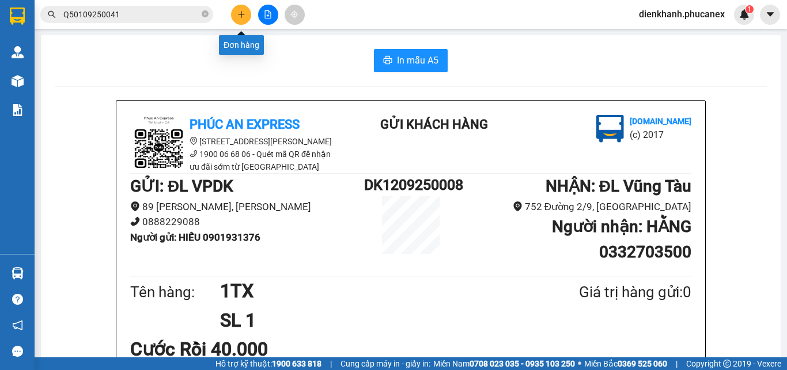
click at [249, 15] on button at bounding box center [241, 15] width 20 height 20
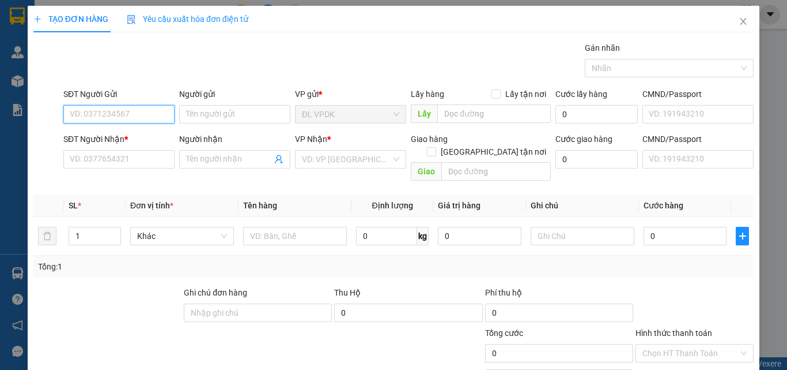
click at [150, 120] on input "SĐT Người Gửi" at bounding box center [118, 114] width 111 height 18
click at [95, 137] on div "0901931376 - HIẾU" at bounding box center [118, 137] width 96 height 13
type input "0901931376"
type input "HIẾU"
type input "0332703500"
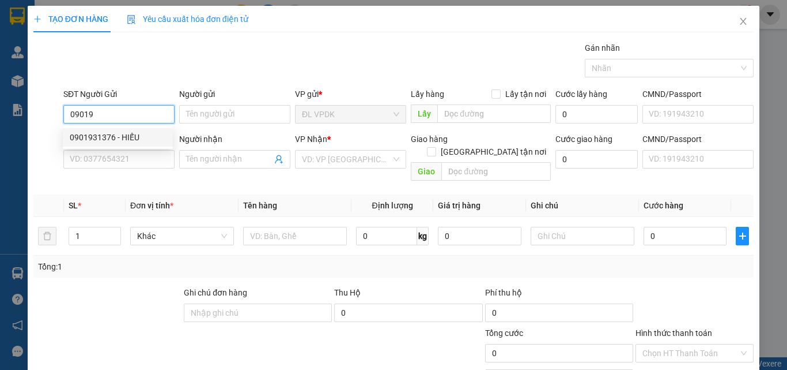
type input "HẰNG"
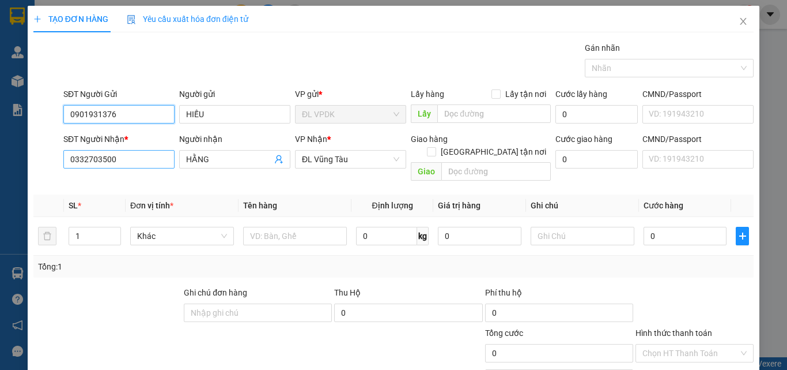
type input "0901931376"
click at [130, 159] on input "0332703500" at bounding box center [118, 159] width 111 height 18
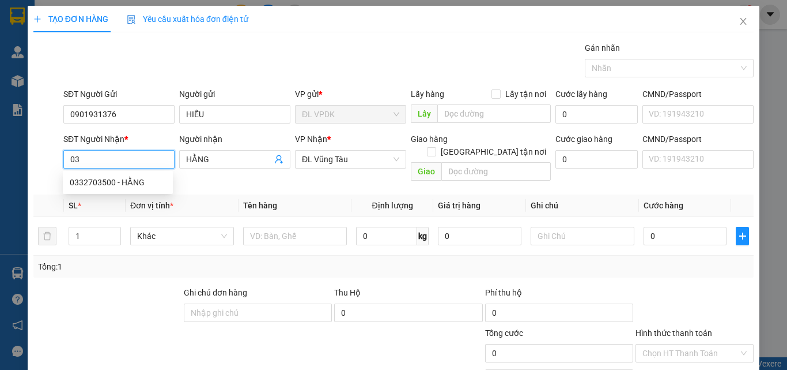
type input "0"
click at [103, 180] on div "0394875919 - TRANG" at bounding box center [118, 182] width 96 height 13
type input "0394875919"
type input "TRANG"
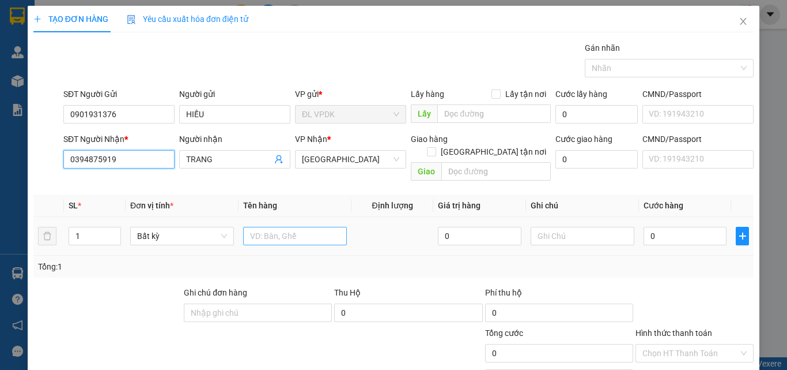
type input "0394875919"
click at [264, 227] on input "text" at bounding box center [295, 236] width 104 height 18
type input "1 XÔ"
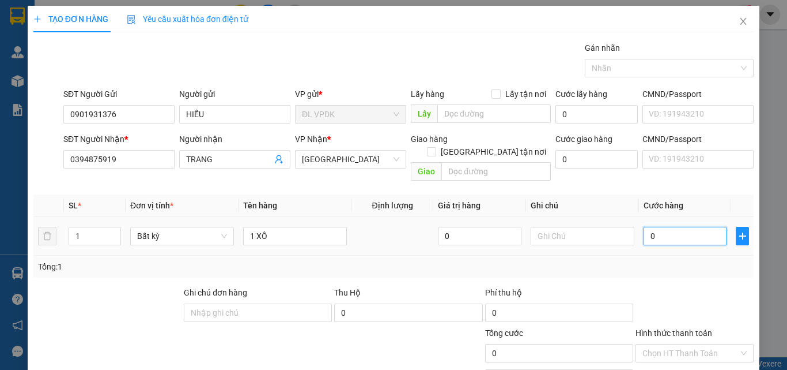
click at [646, 227] on input "0" at bounding box center [685, 236] width 83 height 18
type input "3"
type input "30"
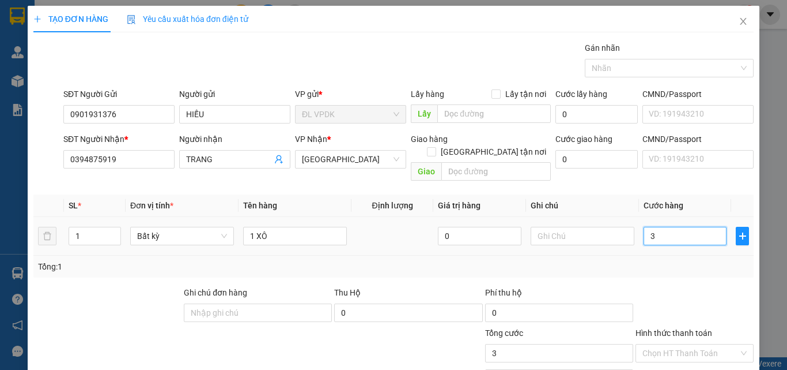
type input "30"
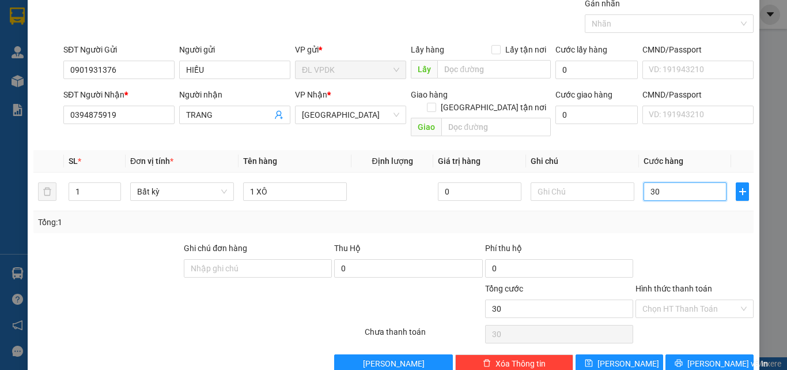
scroll to position [57, 0]
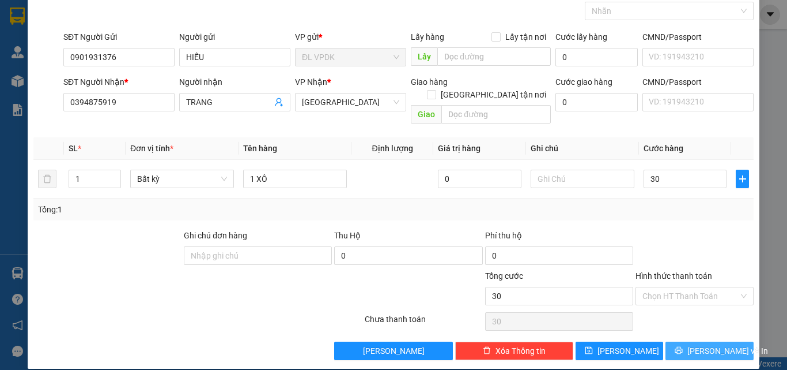
type input "30.000"
click at [695, 344] on span "[PERSON_NAME] và In" at bounding box center [728, 350] width 81 height 13
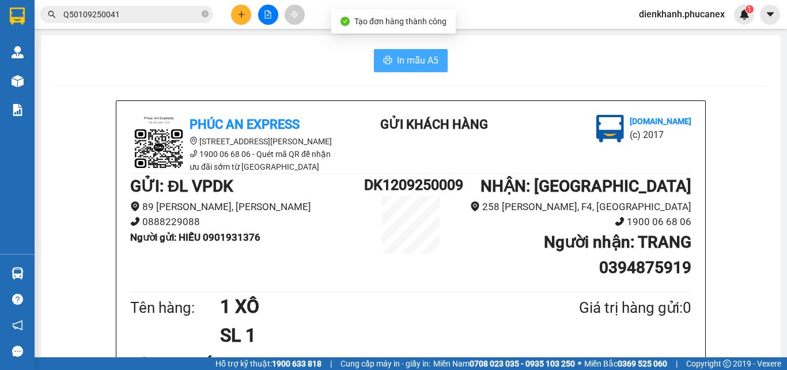
click at [410, 61] on span "In mẫu A5" at bounding box center [418, 60] width 42 height 14
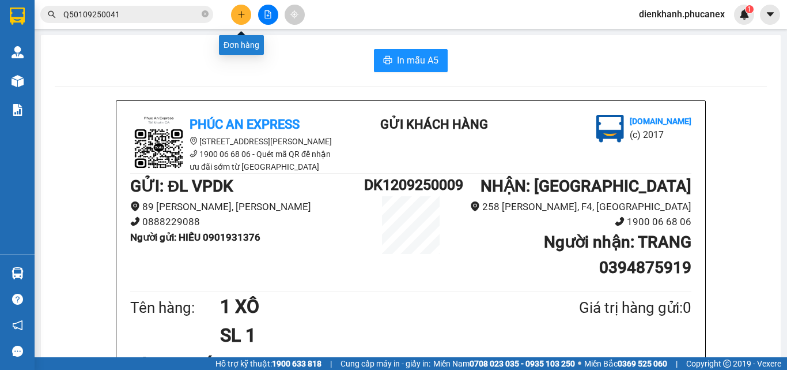
click at [245, 20] on button at bounding box center [241, 15] width 20 height 20
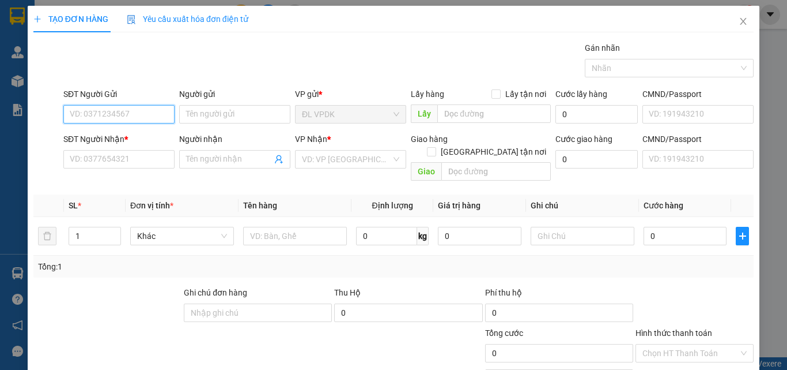
click at [167, 116] on input "SĐT Người Gửi" at bounding box center [118, 114] width 111 height 18
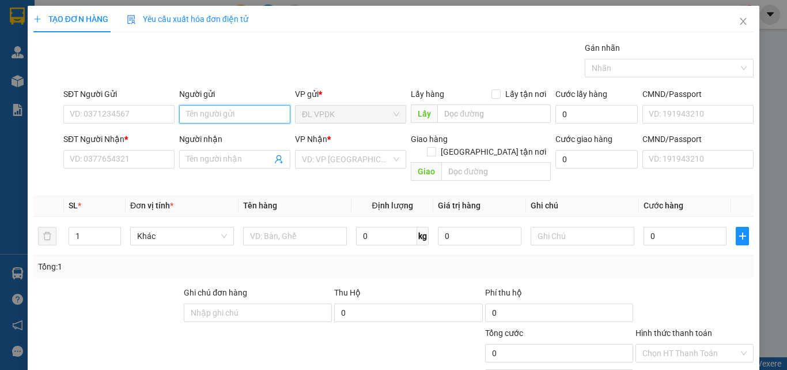
click at [201, 110] on input "Người gửi" at bounding box center [234, 114] width 111 height 18
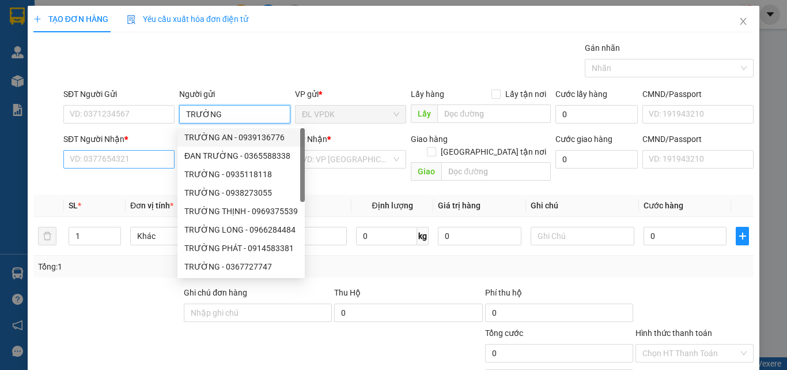
type input "TRƯỜNG"
click at [103, 161] on input "SĐT Người Nhận *" at bounding box center [118, 159] width 111 height 18
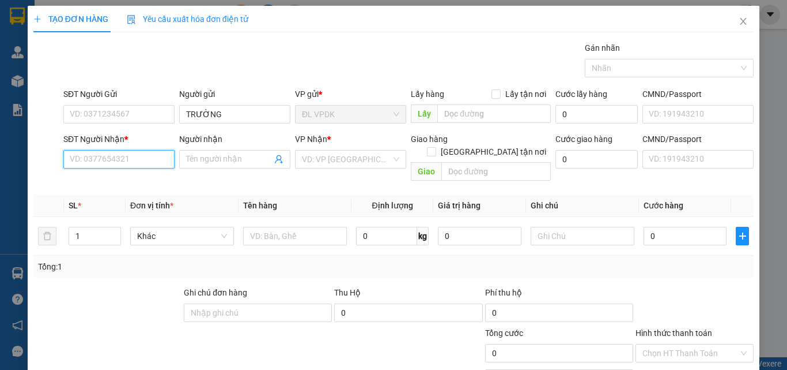
click at [142, 161] on input "SĐT Người Nhận *" at bounding box center [118, 159] width 111 height 18
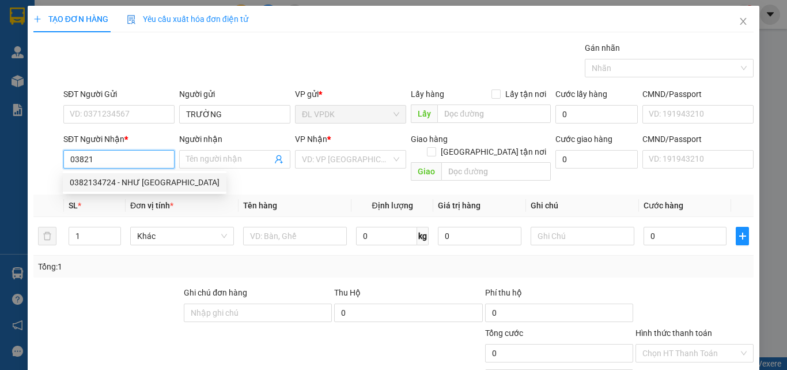
click at [78, 183] on div "0382134724 - NHƯ [GEOGRAPHIC_DATA]" at bounding box center [145, 182] width 150 height 13
type input "0382134724"
type input "NHƯ Ý"
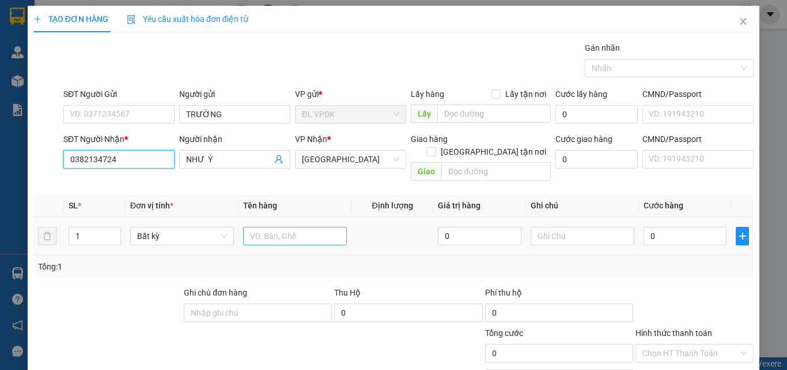
type input "0382134724"
click at [280, 227] on input "text" at bounding box center [295, 236] width 104 height 18
type input "1TG"
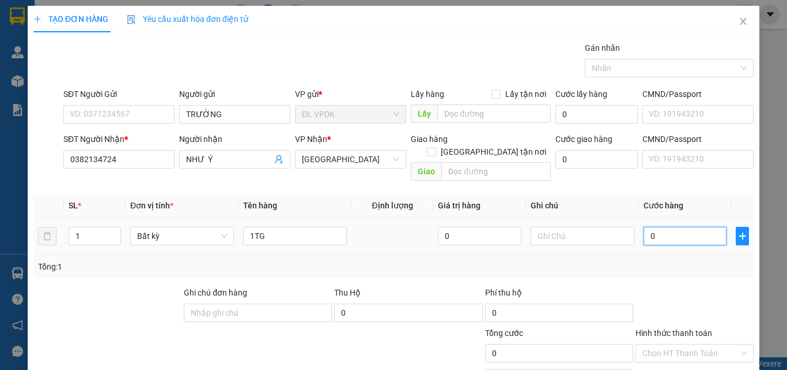
click at [645, 227] on input "0" at bounding box center [685, 236] width 83 height 18
type input "8"
type input "80"
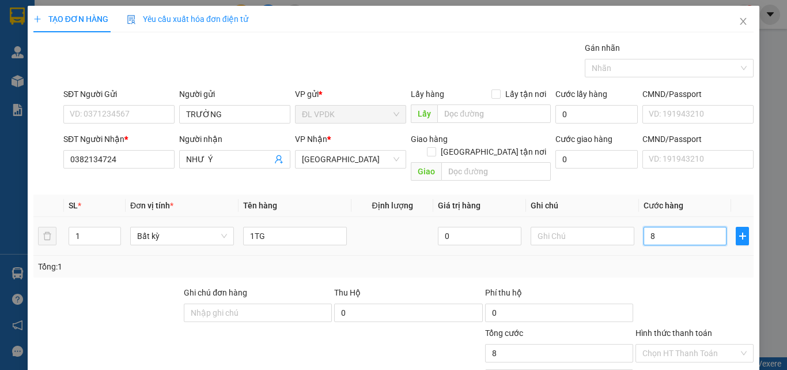
type input "80"
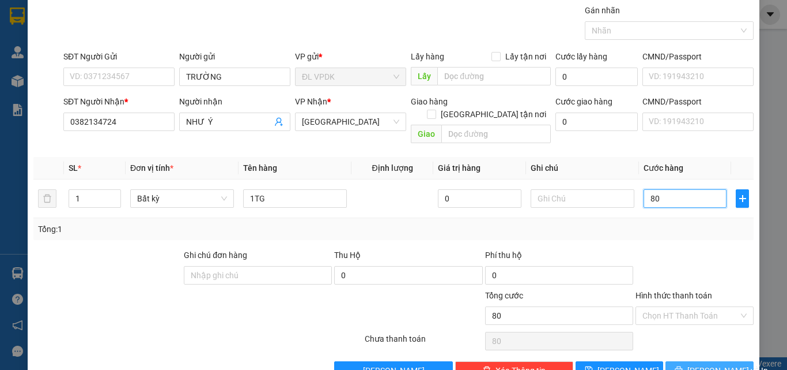
scroll to position [57, 0]
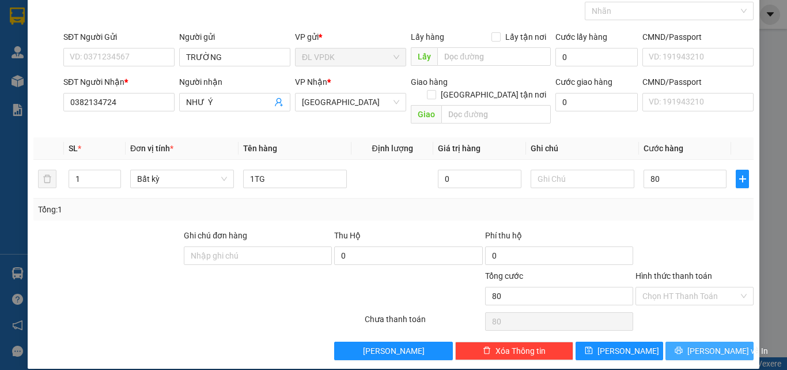
type input "80.000"
click at [696, 344] on span "[PERSON_NAME] và In" at bounding box center [728, 350] width 81 height 13
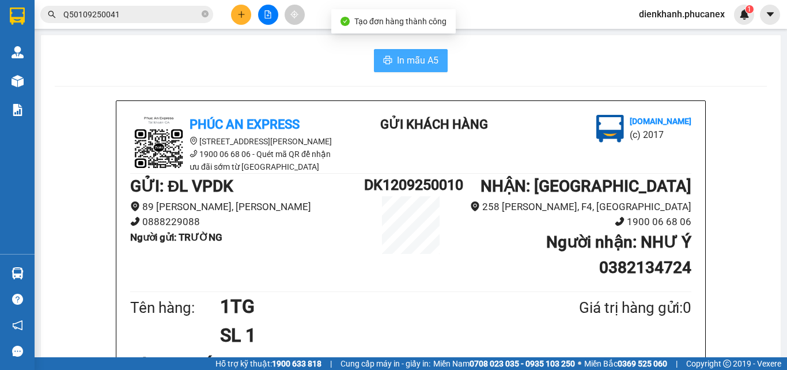
click at [413, 59] on span "In mẫu A5" at bounding box center [418, 60] width 42 height 14
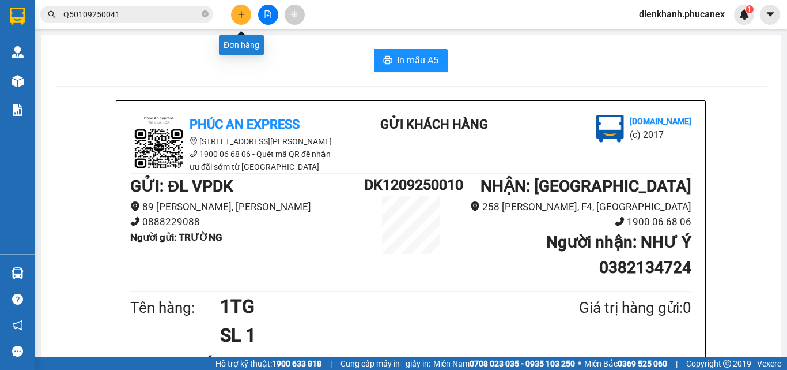
click at [245, 12] on icon "plus" at bounding box center [242, 14] width 8 height 8
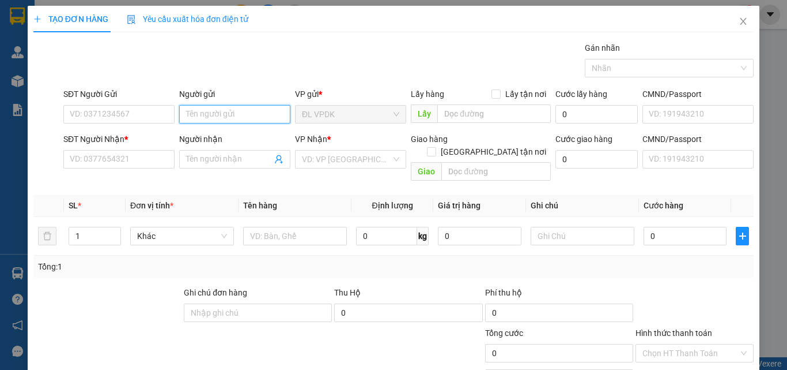
click at [190, 115] on input "Người gửi" at bounding box center [234, 114] width 111 height 18
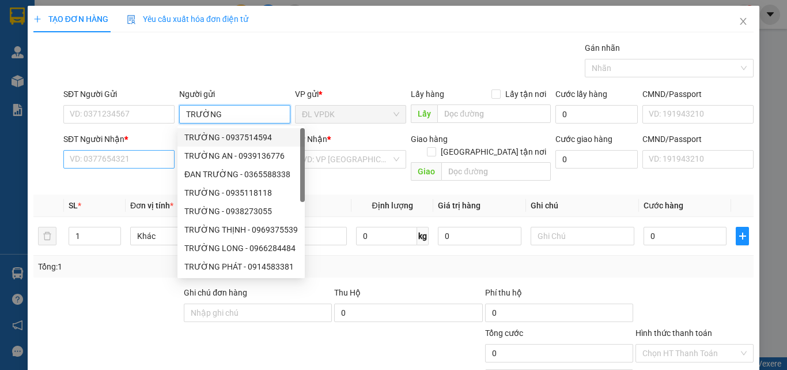
type input "TRƯỜNG"
click at [112, 159] on input "SĐT Người Nhận *" at bounding box center [118, 159] width 111 height 18
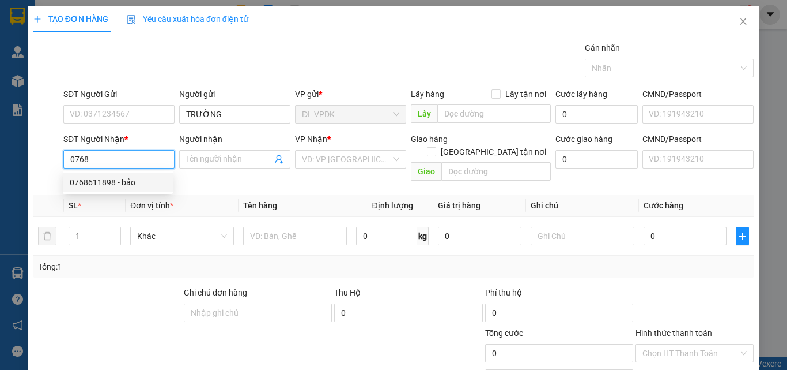
drag, startPoint x: 95, startPoint y: 180, endPoint x: 124, endPoint y: 193, distance: 31.7
click at [97, 182] on div "0768611898 - bảo" at bounding box center [118, 182] width 96 height 13
type input "0768611898"
type input "bảo"
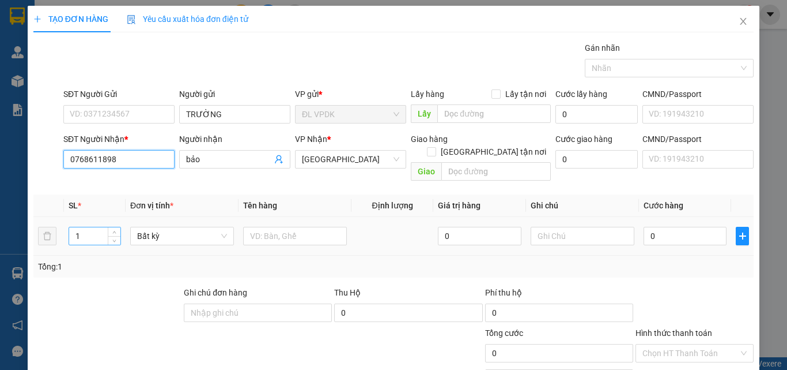
type input "0768611898"
click at [96, 227] on input "1" at bounding box center [94, 235] width 51 height 17
type input "3"
type input "2"
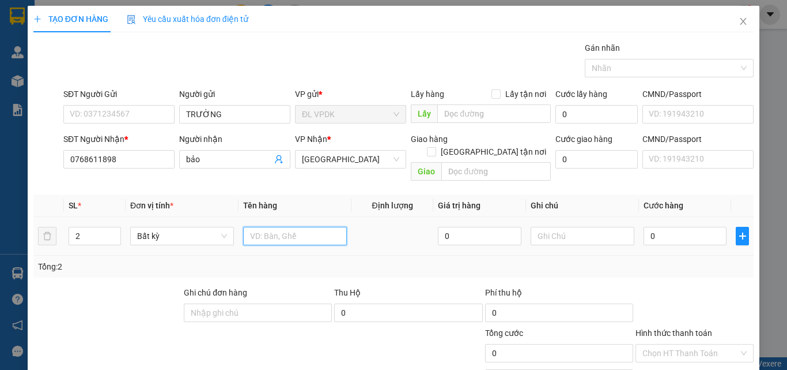
click at [271, 227] on input "text" at bounding box center [295, 236] width 104 height 18
type input "2TG"
click at [646, 227] on input "0" at bounding box center [685, 236] width 83 height 18
type input "5"
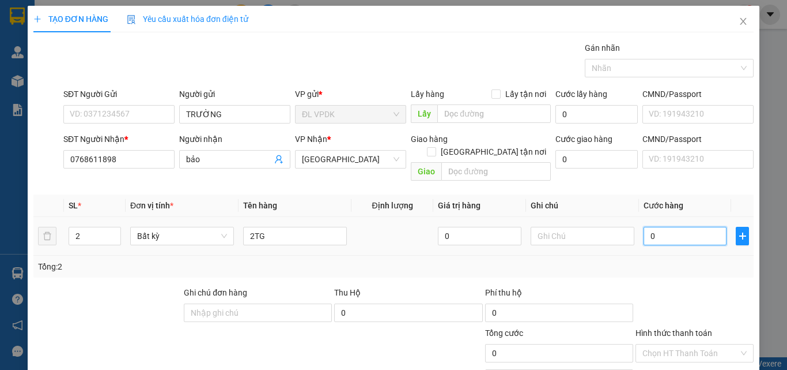
type input "5"
type input "50"
type input "5"
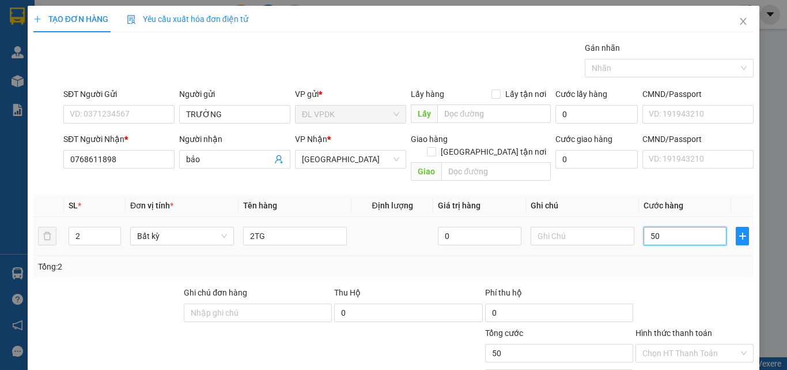
type input "5"
type input "0"
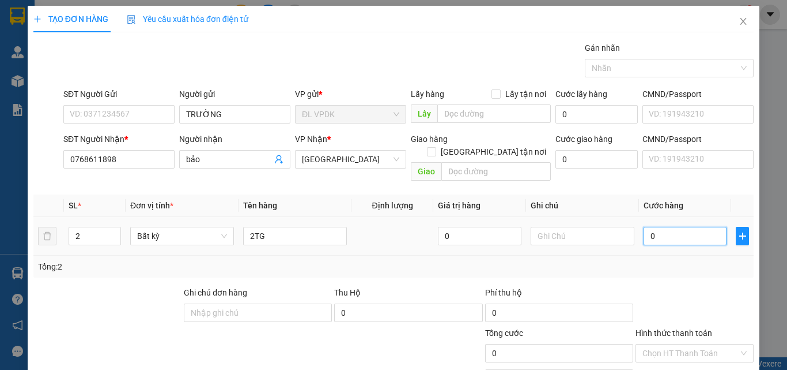
click at [645, 227] on input "0" at bounding box center [685, 236] width 83 height 18
type input "50"
type input "0"
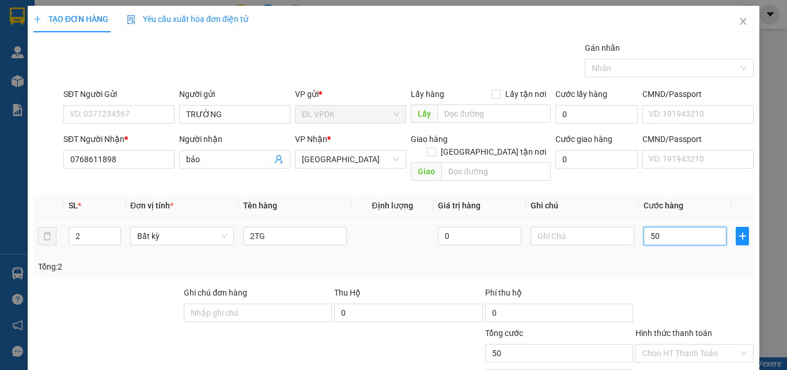
type input "0"
type input "60"
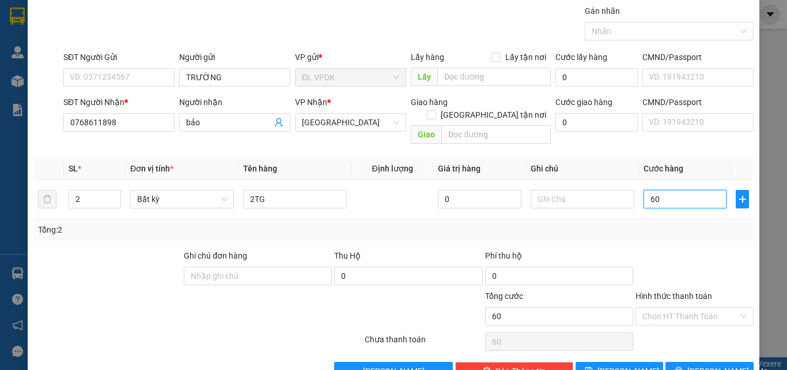
scroll to position [57, 0]
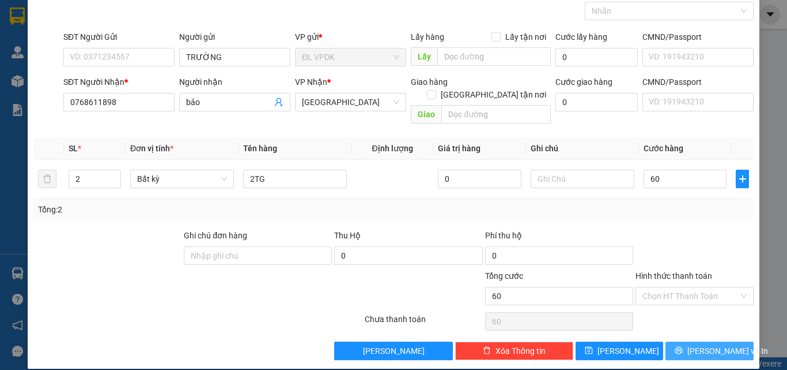
type input "60.000"
click at [700, 344] on span "[PERSON_NAME] và In" at bounding box center [728, 350] width 81 height 13
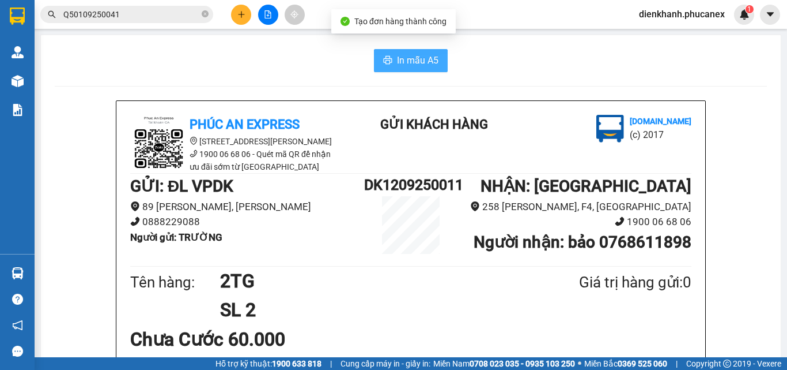
click at [397, 59] on span "In mẫu A5" at bounding box center [418, 60] width 42 height 14
